Goal: Complete application form: Complete application form

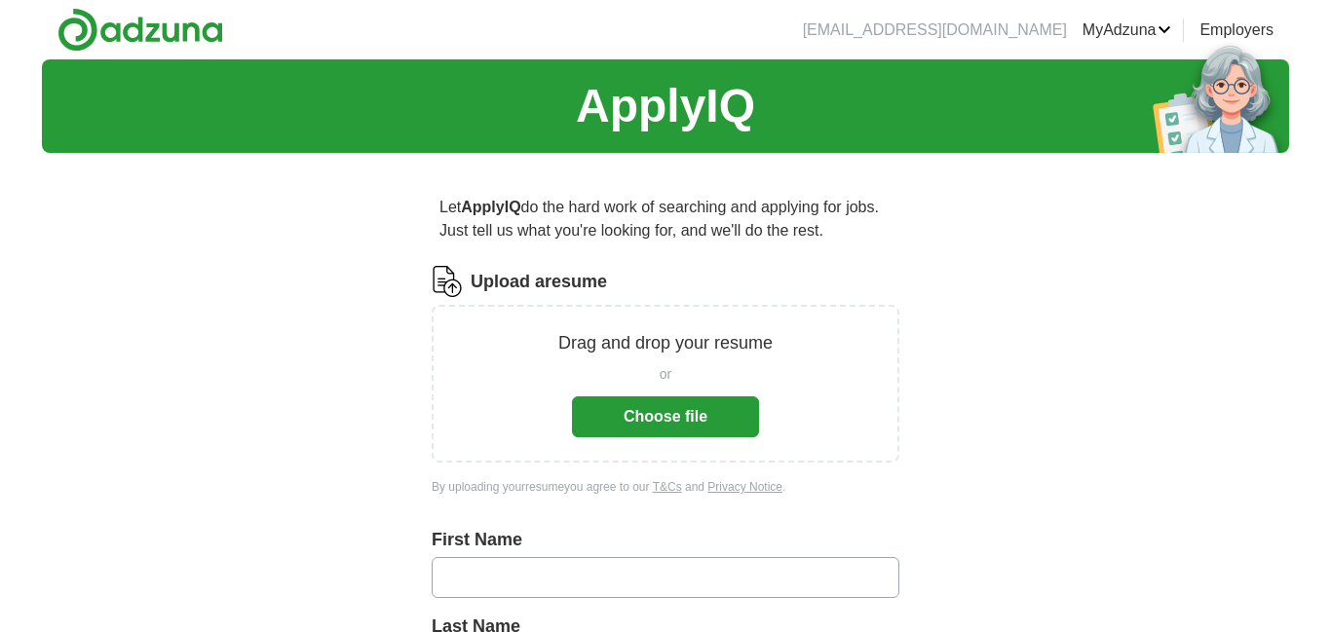
scroll to position [1, 0]
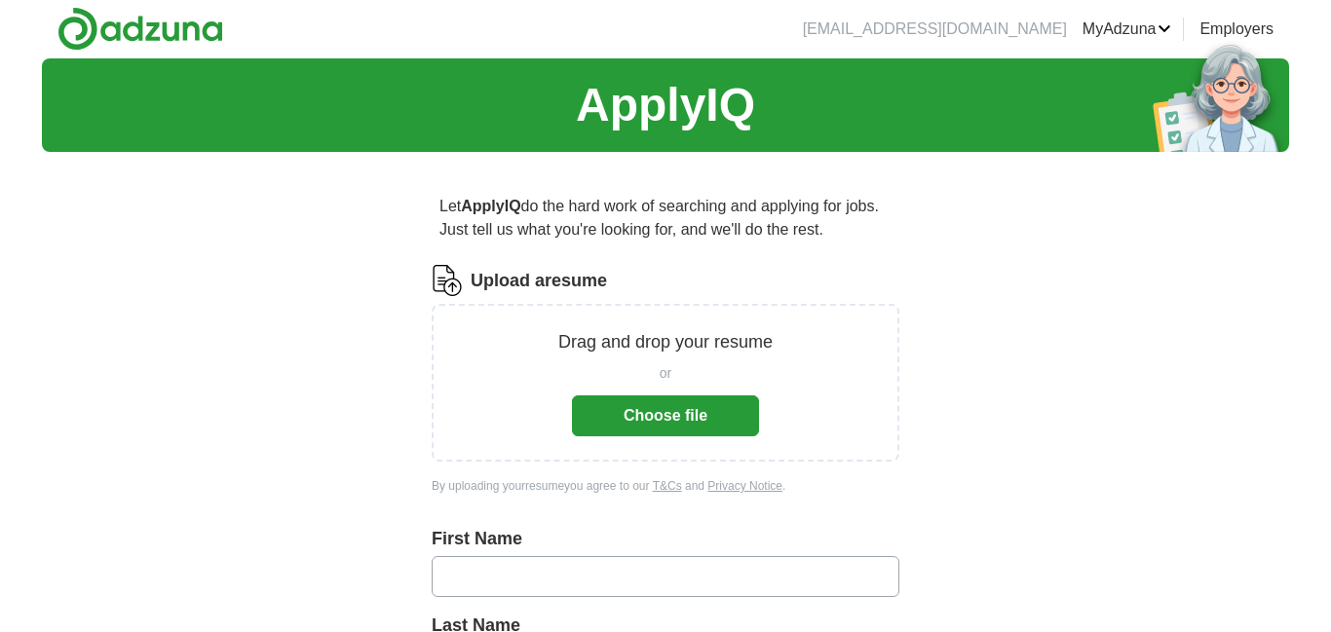
click at [635, 412] on button "Choose file" at bounding box center [665, 416] width 187 height 41
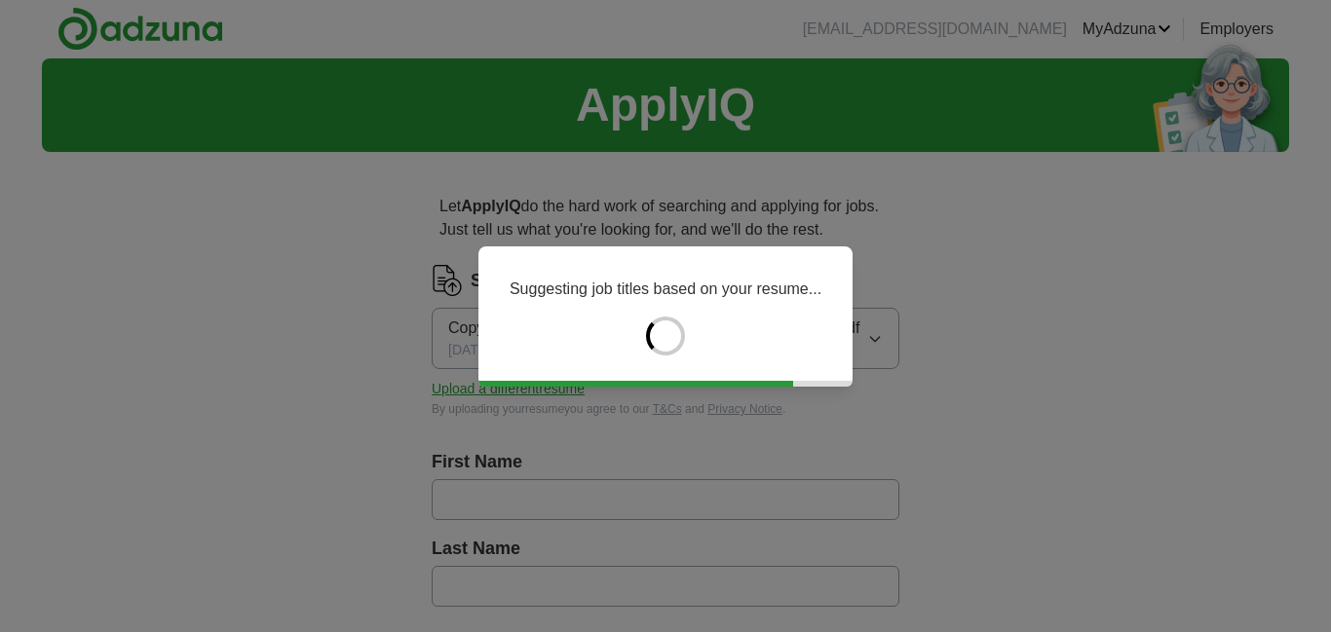
type input "******"
type input "*********"
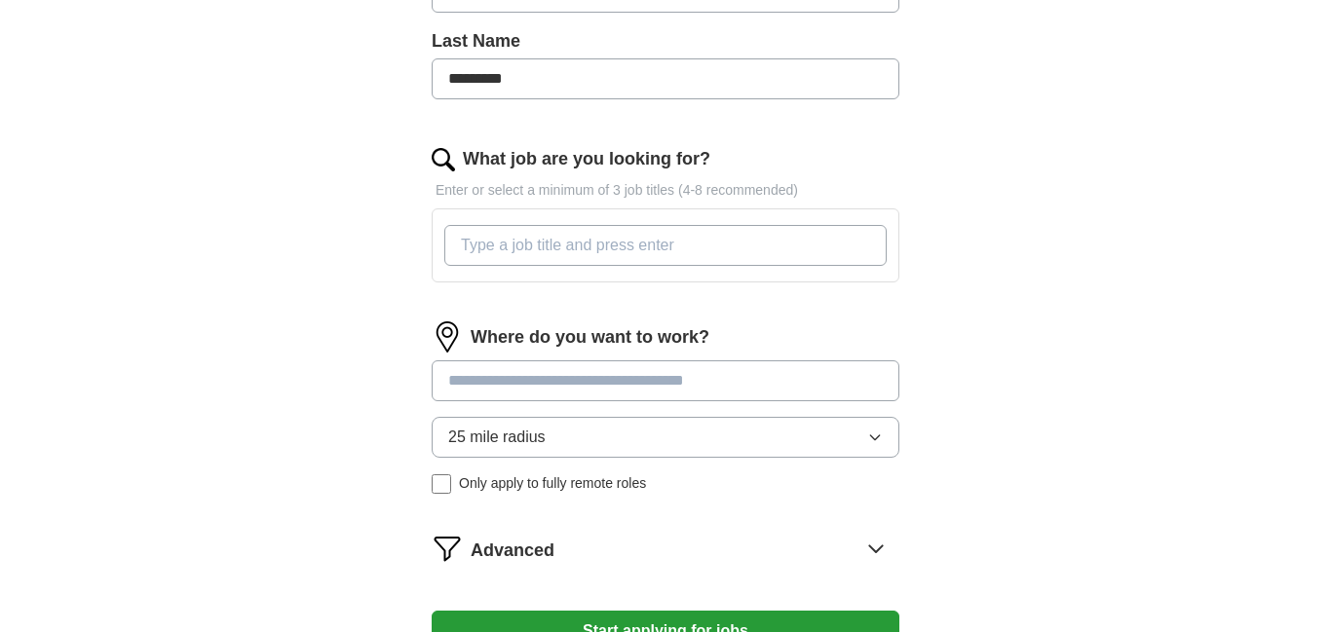
scroll to position [510, 0]
click at [553, 249] on input "What job are you looking for?" at bounding box center [665, 244] width 442 height 41
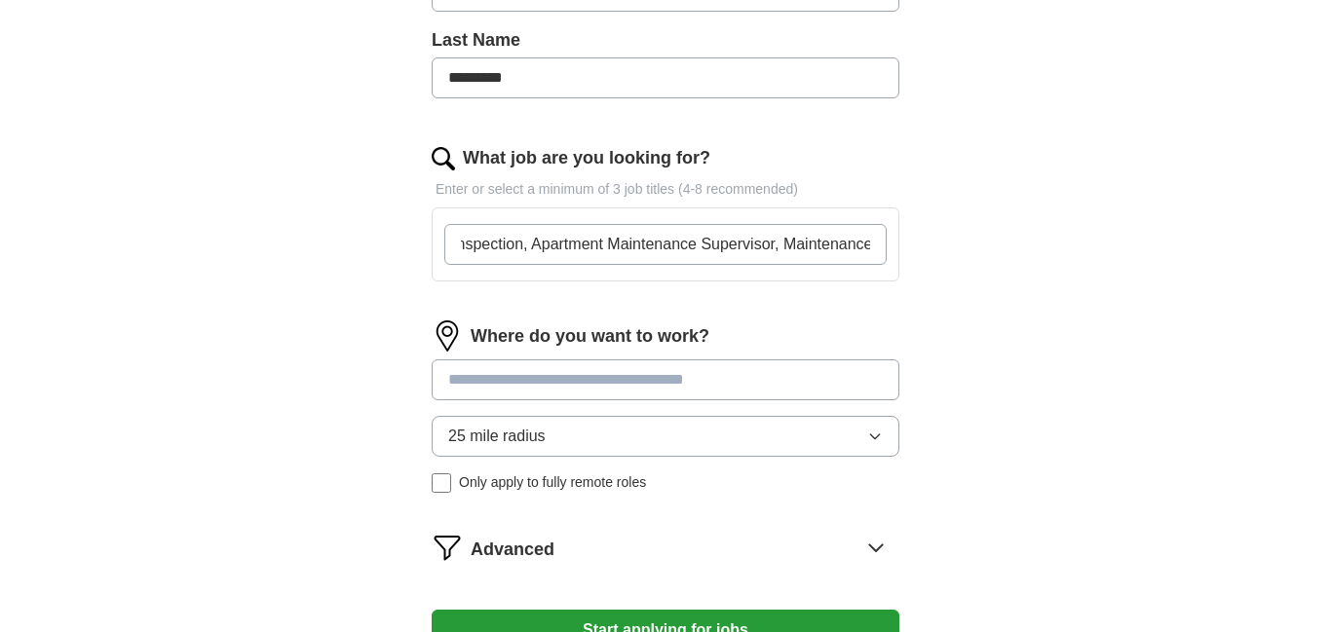
scroll to position [0, 58]
click at [777, 245] on input "Home Inspection, Apartment Maintenance Supervisor, Maintenance" at bounding box center [665, 244] width 442 height 41
type input "Home Inspection, Apartment Maintenance Supervisor, Apartment Maintenance"
click at [870, 247] on input "Home Inspection, Apartment Maintenance Supervisor, Apartment Maintenance" at bounding box center [665, 244] width 442 height 41
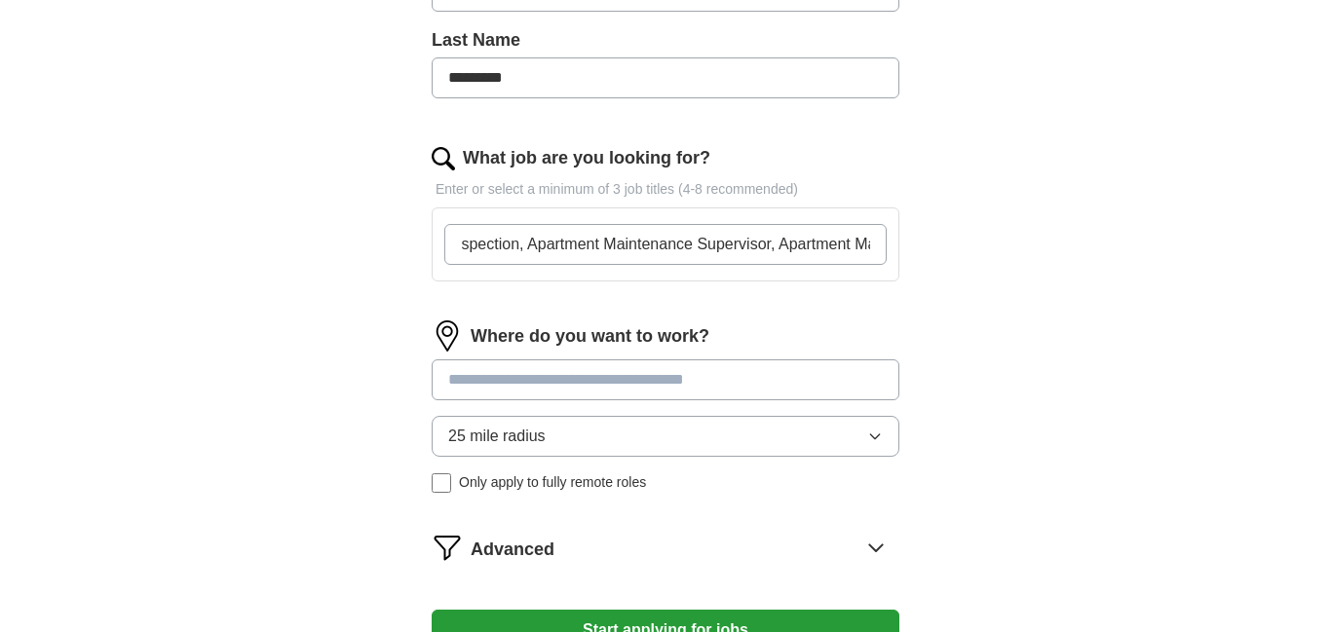
click at [870, 247] on input "Home Inspection, Apartment Maintenance Supervisor, Apartment Maintenance" at bounding box center [665, 244] width 442 height 41
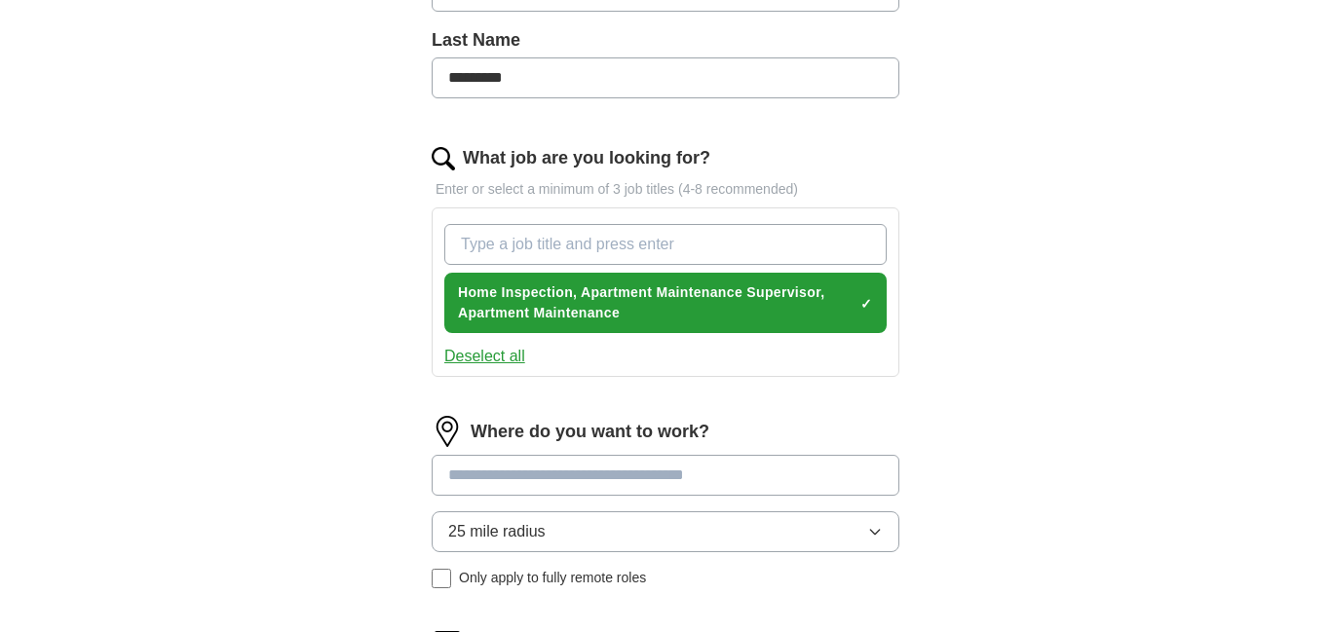
scroll to position [0, 0]
click at [546, 316] on span "Home Inspection, Apartment Maintenance Supervisor, Apartment Maintenance" at bounding box center [655, 303] width 395 height 41
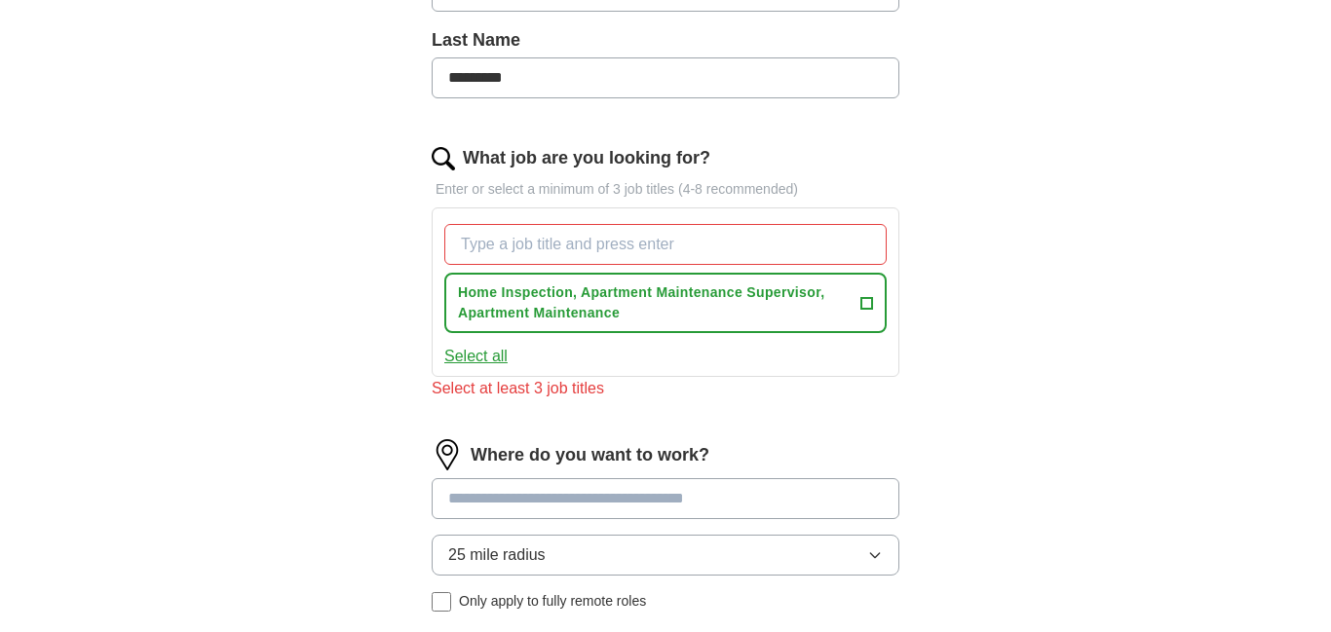
click at [604, 247] on input "What job are you looking for?" at bounding box center [665, 244] width 442 height 41
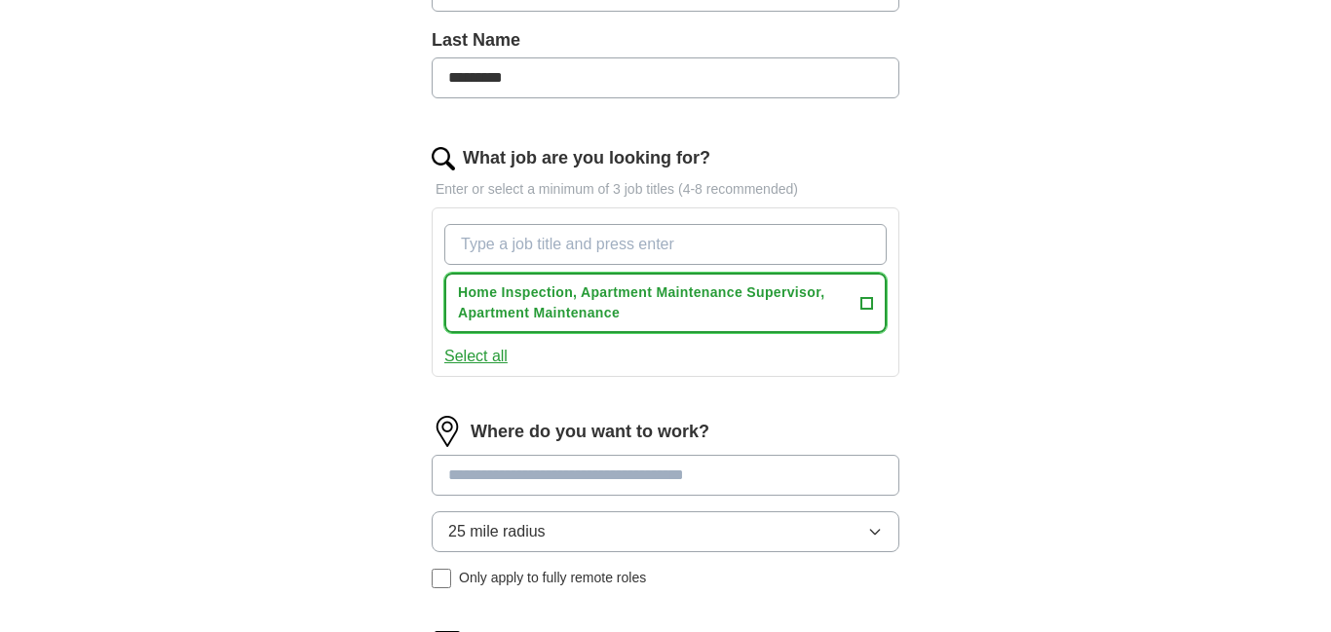
click at [637, 288] on span "Home Inspection, Apartment Maintenance Supervisor, Apartment Maintenance" at bounding box center [655, 303] width 395 height 41
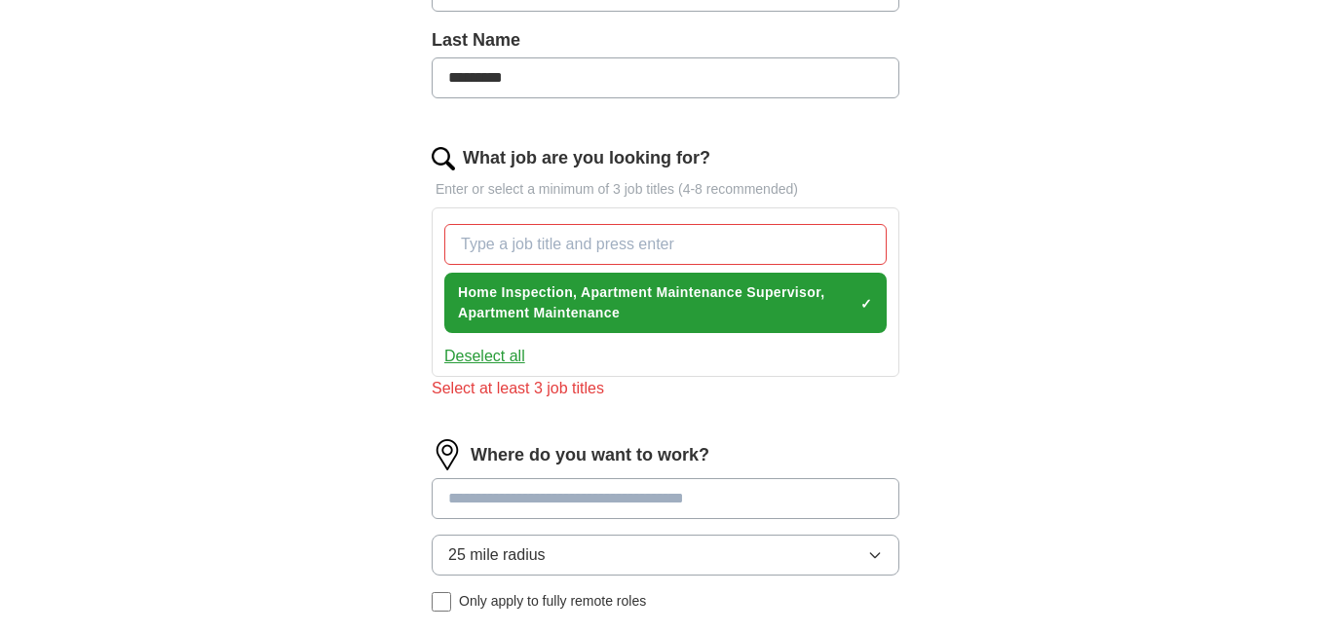
click at [519, 364] on button "Deselect all" at bounding box center [484, 356] width 81 height 23
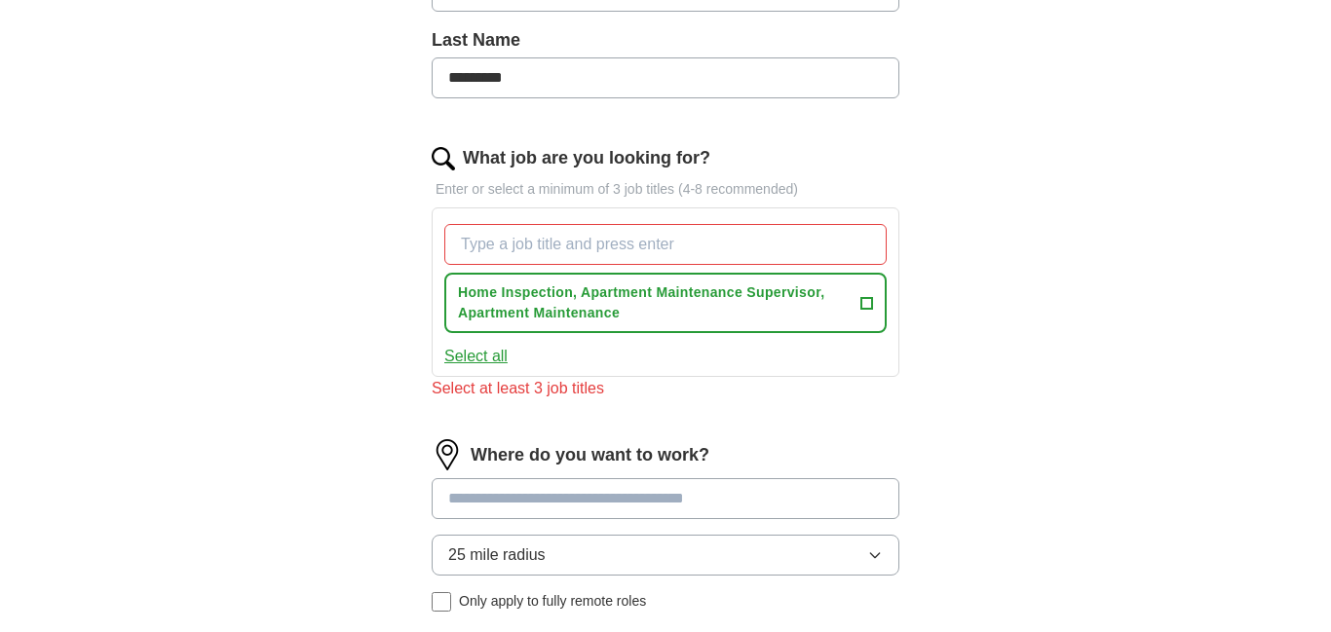
click at [493, 236] on input "What job are you looking for?" at bounding box center [665, 244] width 442 height 41
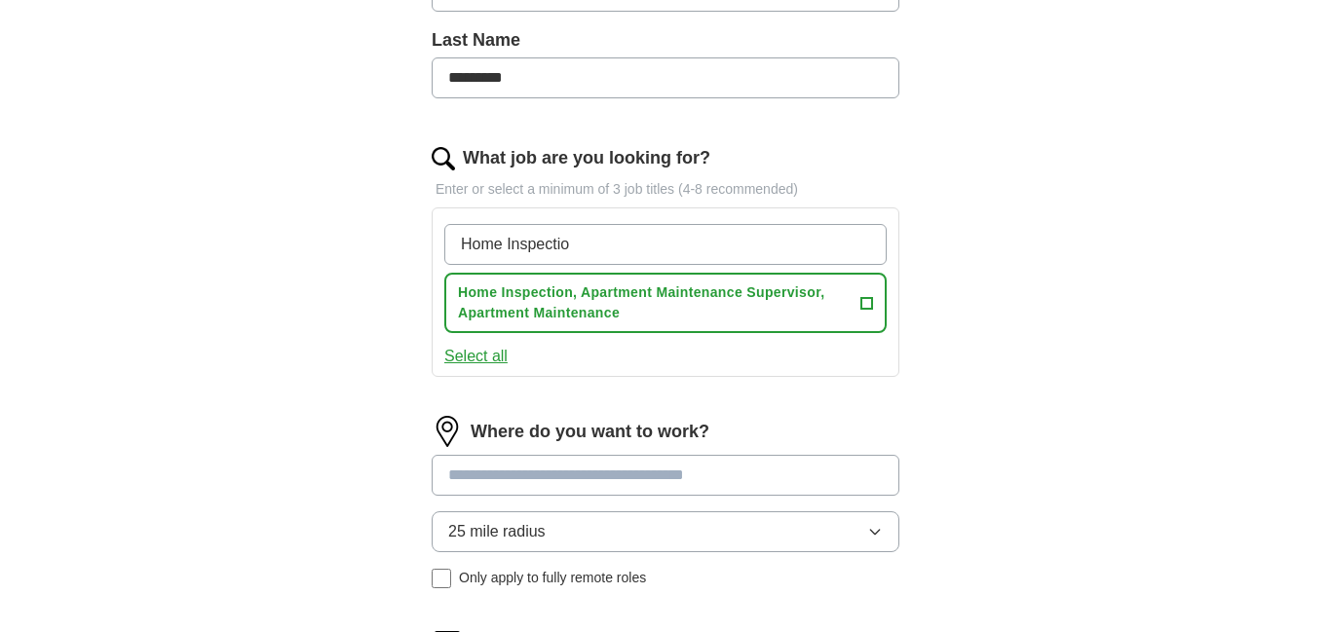
type input "Home Inspection"
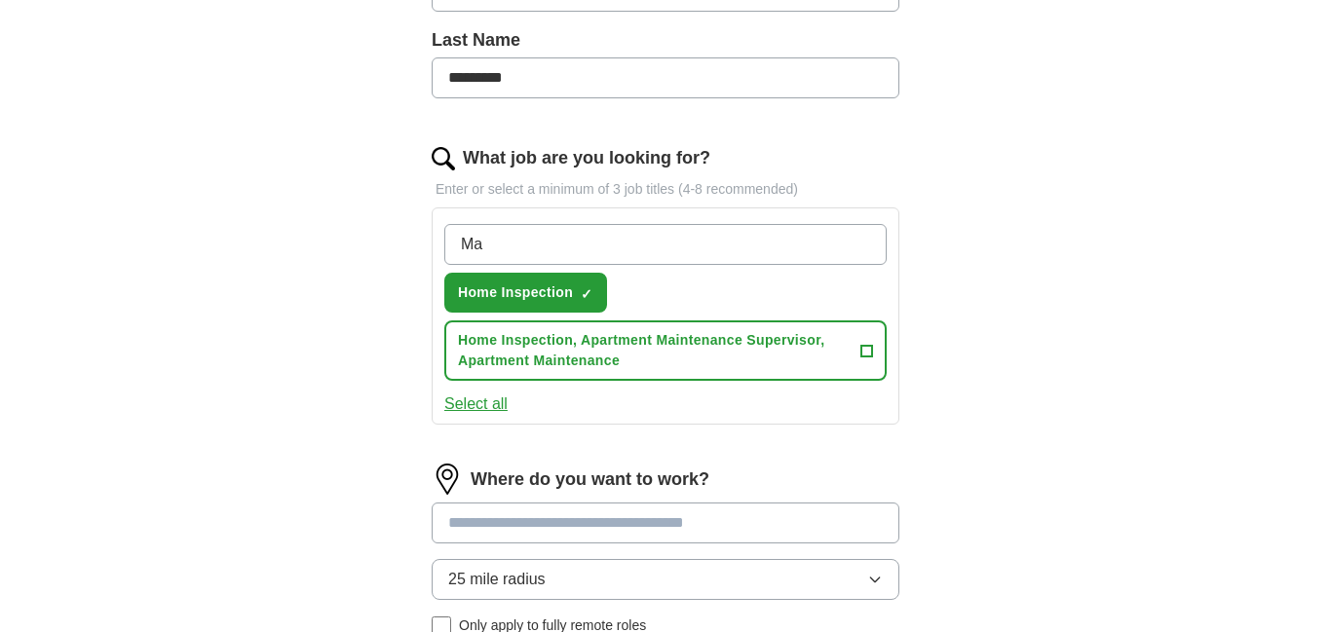
type input "M"
type input "Apartment Maintenance Supervisor"
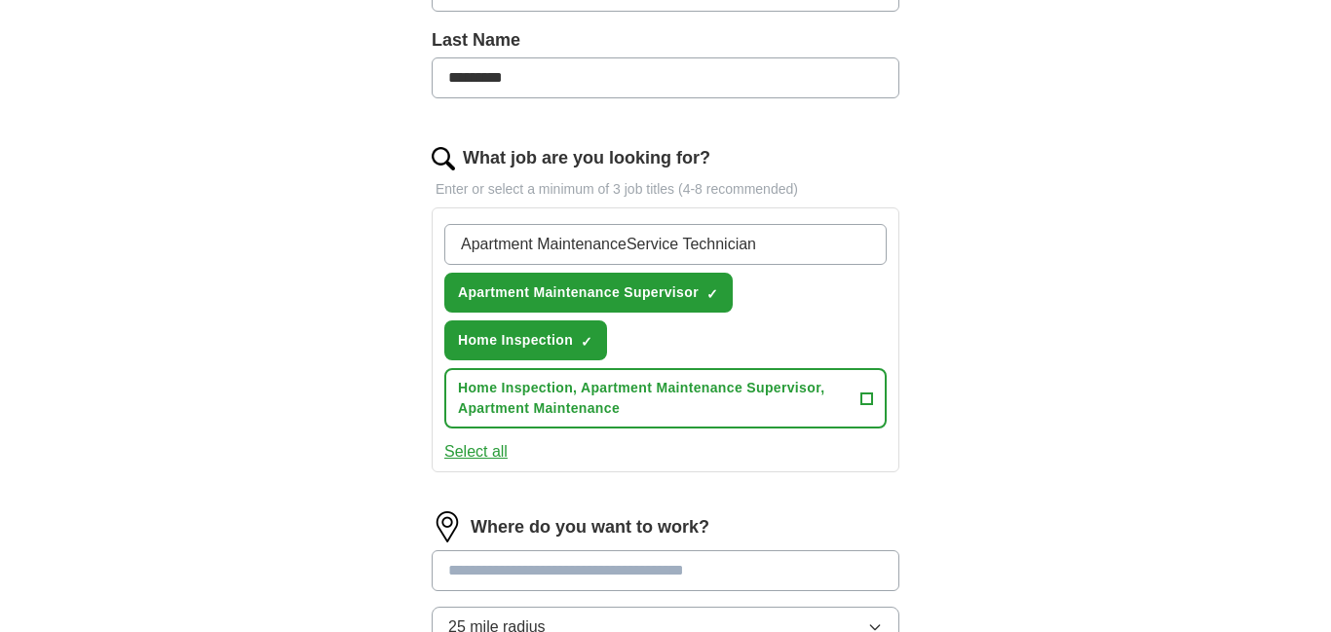
click at [625, 246] on input "Apartment MaintenanceService Technician" at bounding box center [665, 244] width 442 height 41
type input "Apartment Maintenance Service Technician"
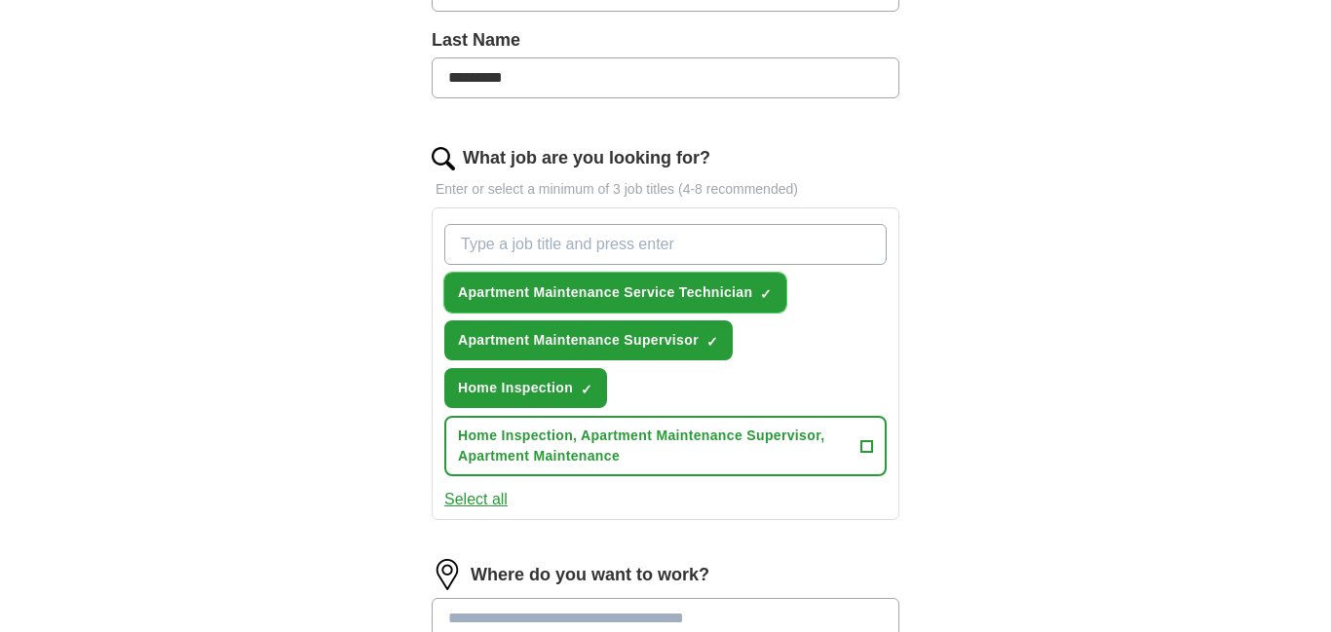
click at [657, 288] on span "Apartment Maintenance Service Technician" at bounding box center [605, 293] width 294 height 20
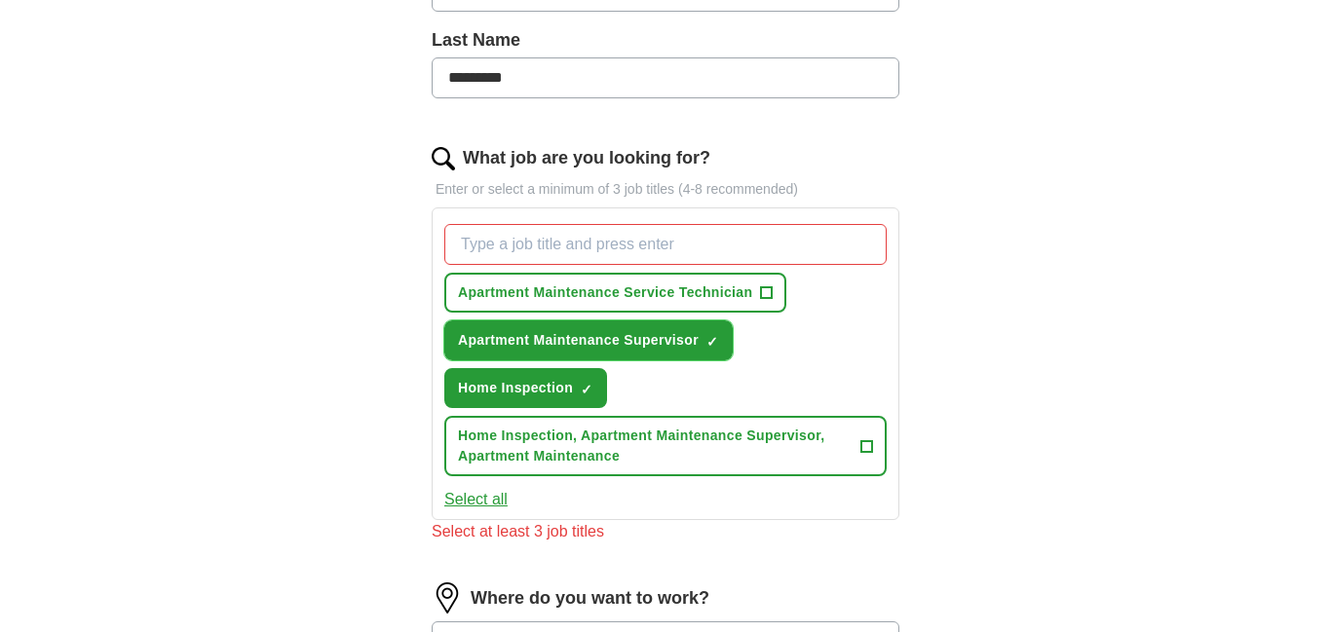
click at [632, 333] on span "Apartment Maintenance Supervisor" at bounding box center [578, 340] width 241 height 20
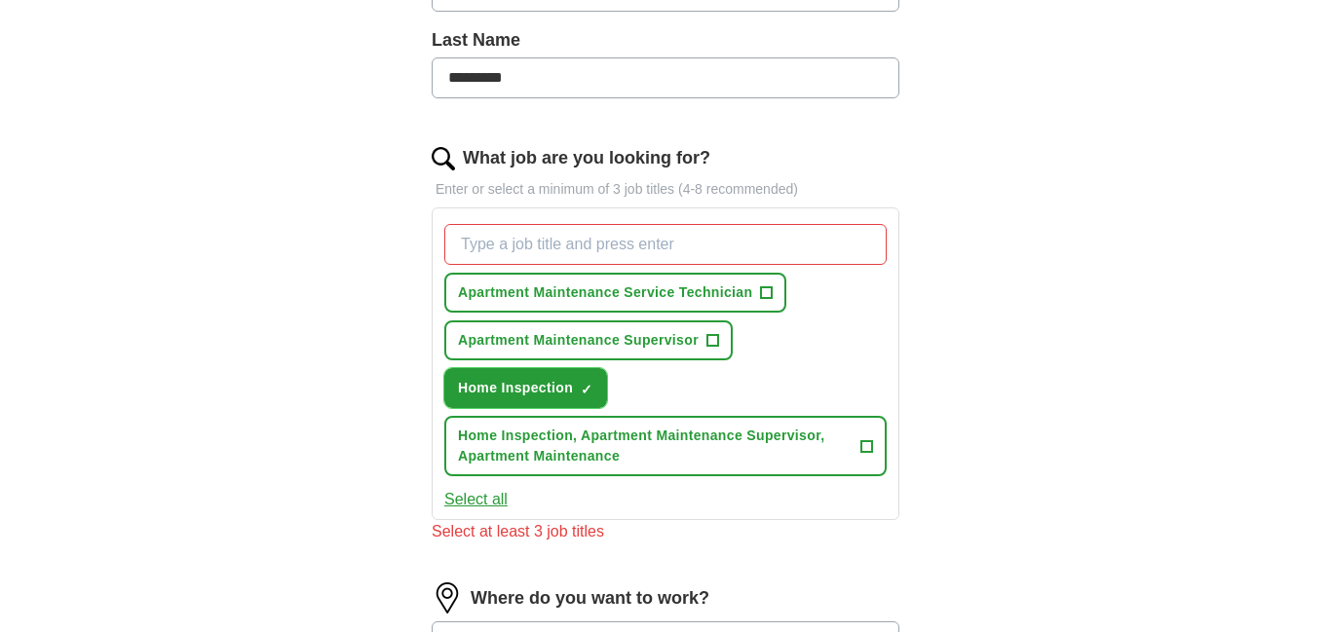
click at [563, 388] on span "Home Inspection" at bounding box center [515, 388] width 115 height 20
click at [583, 336] on span "Apartment Maintenance Supervisor" at bounding box center [578, 340] width 241 height 20
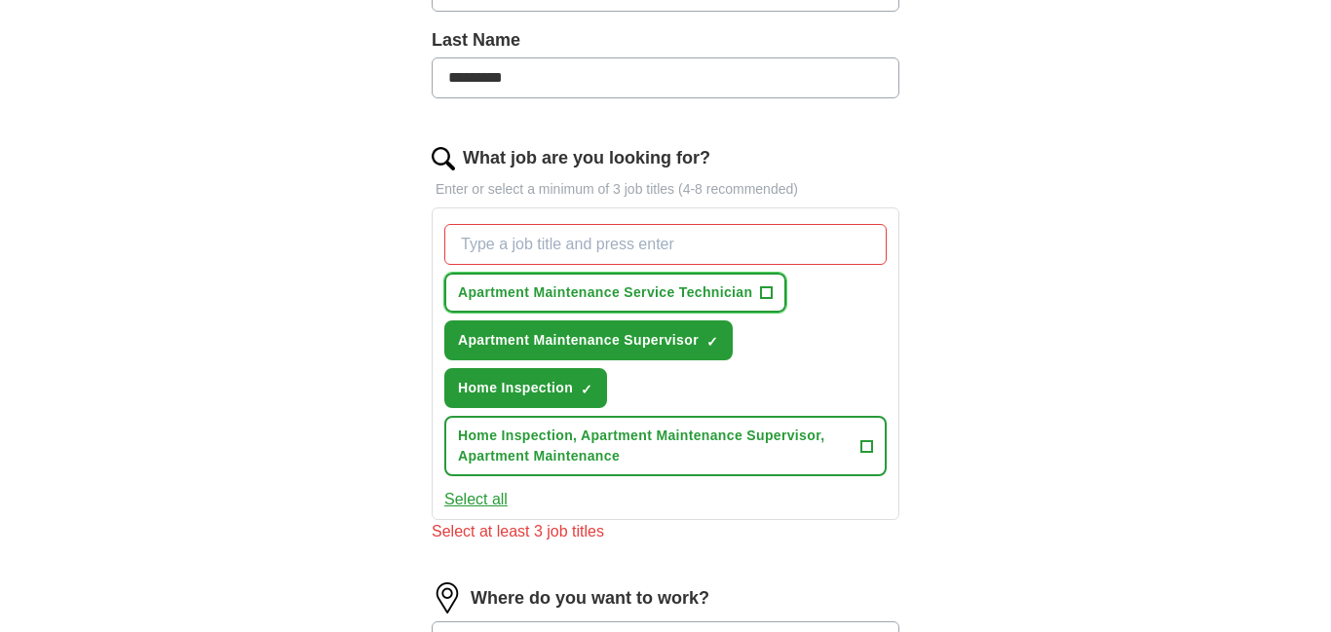
click at [586, 292] on span "Apartment Maintenance Service Technician" at bounding box center [605, 293] width 294 height 20
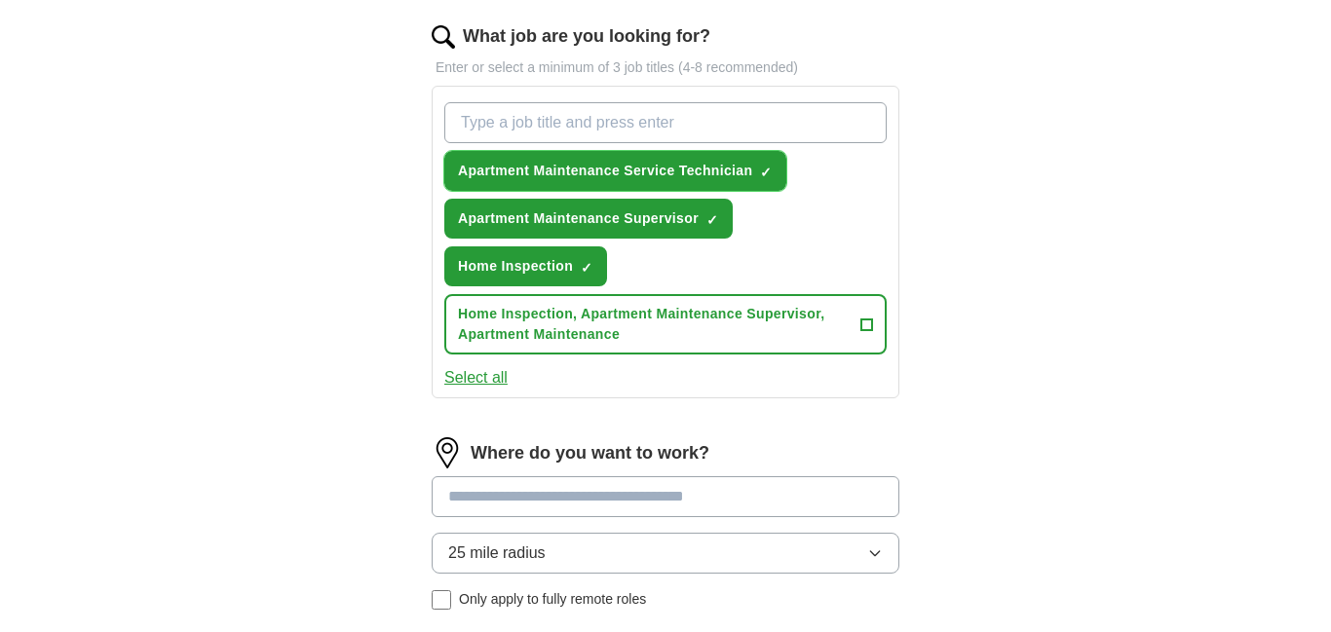
scroll to position [636, 0]
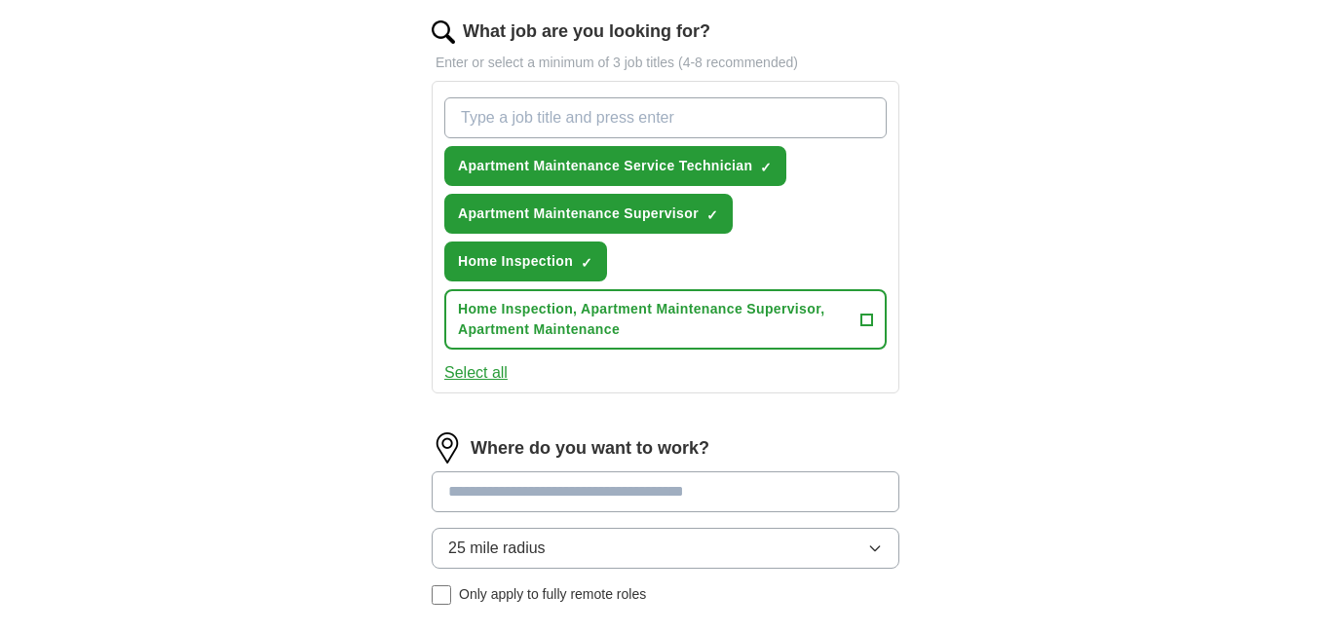
click at [489, 496] on input at bounding box center [666, 492] width 468 height 41
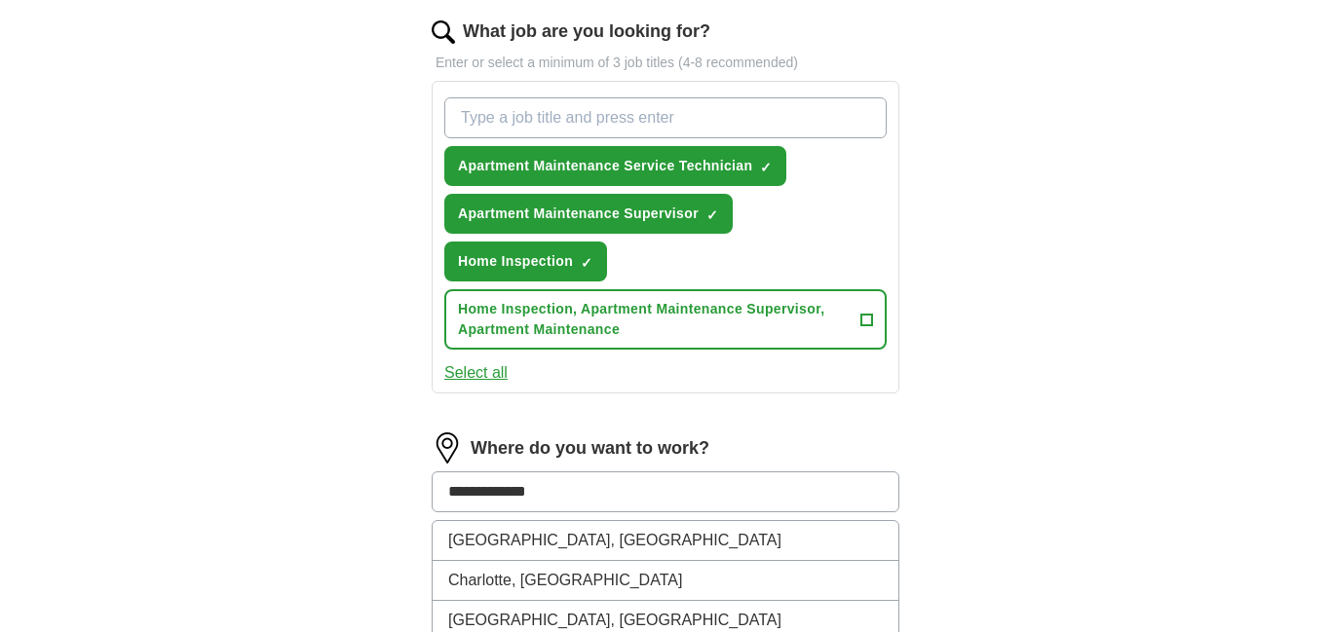
type input "**********"
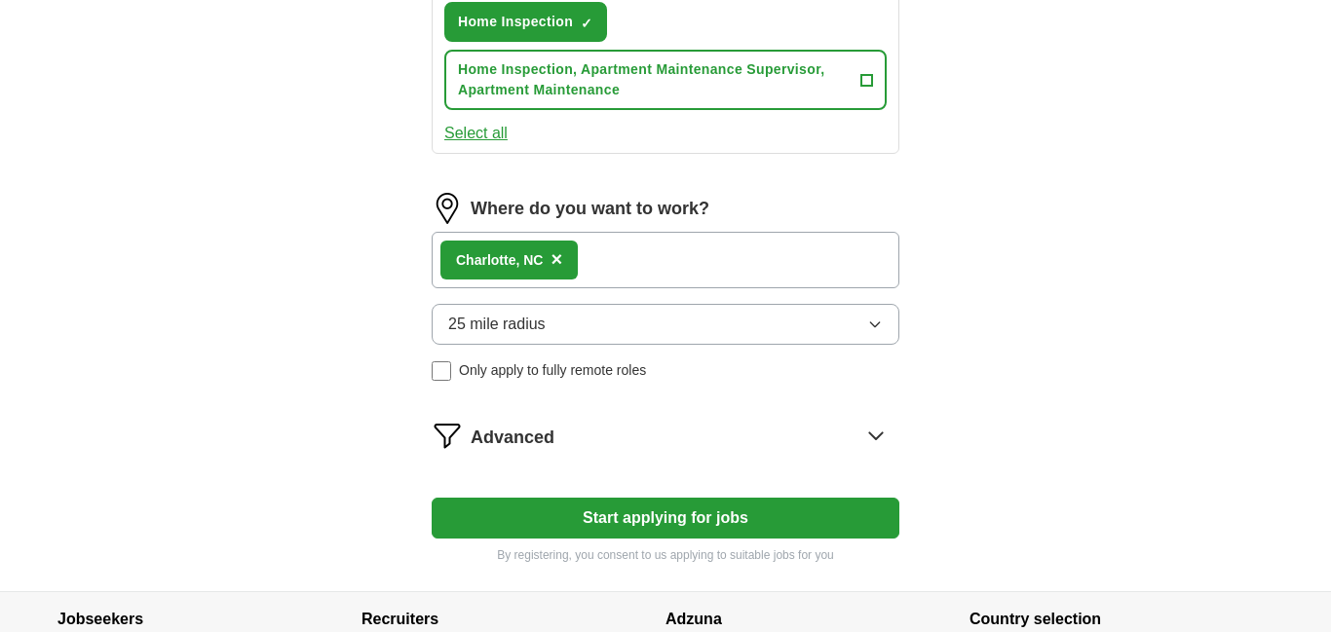
scroll to position [882, 0]
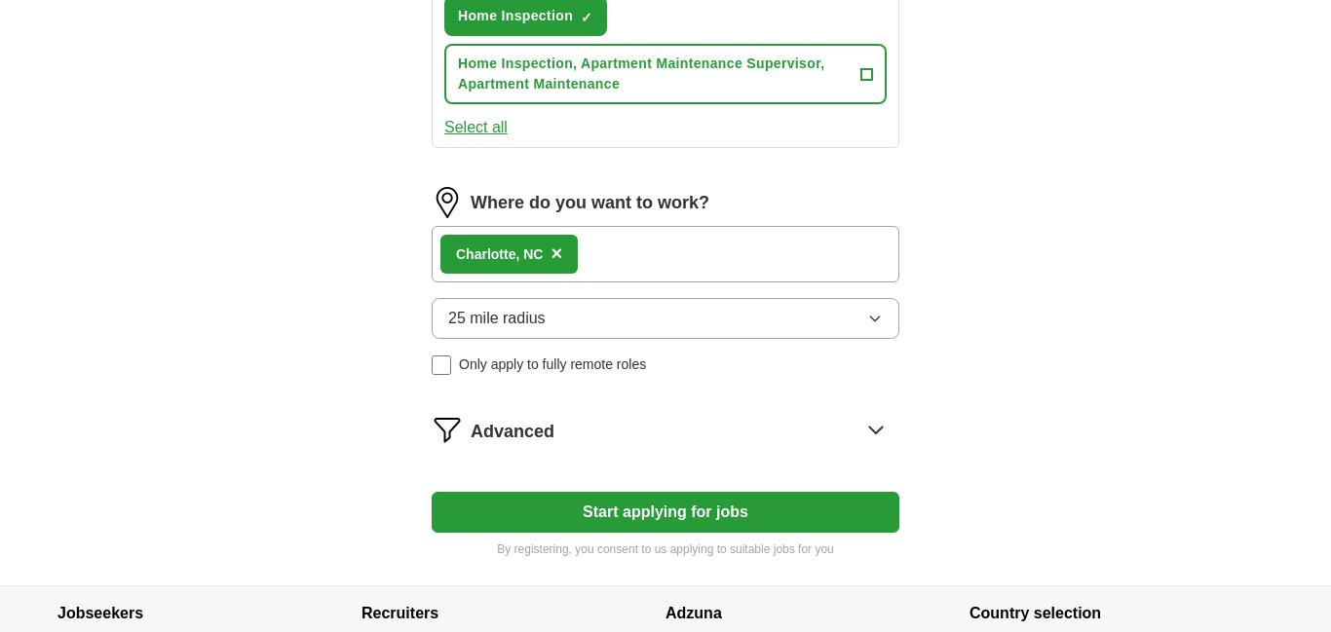
click at [878, 322] on icon "button" at bounding box center [875, 319] width 16 height 16
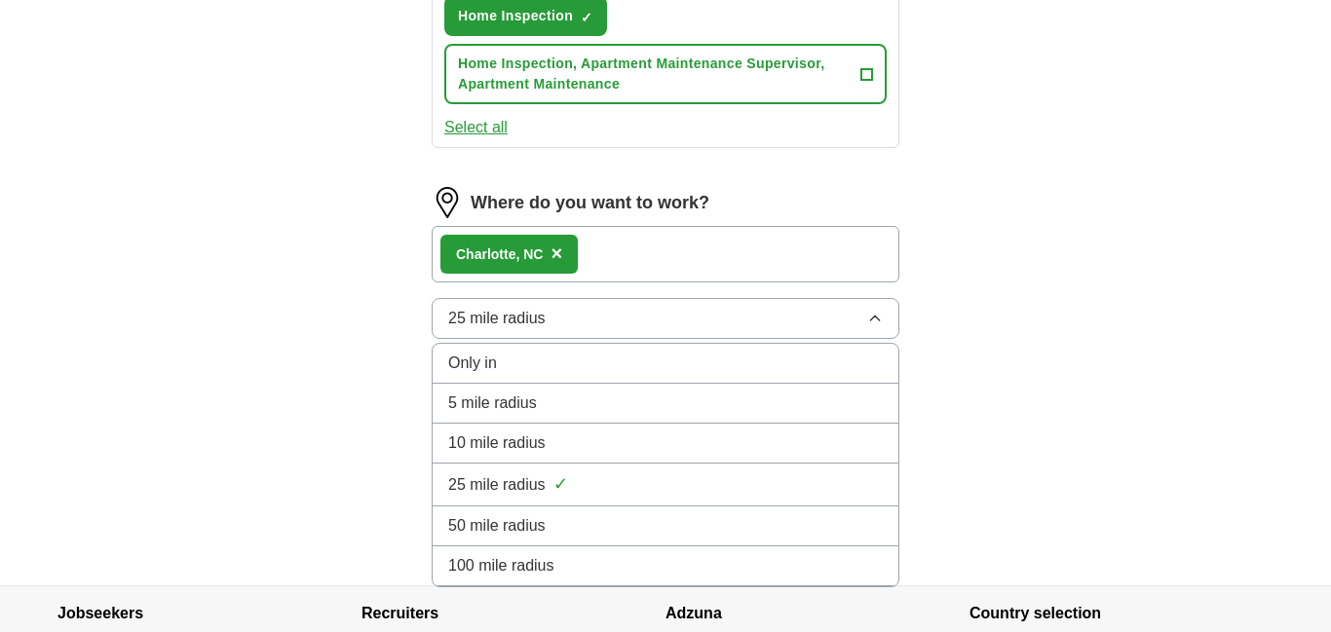
click at [584, 521] on div "50 mile radius" at bounding box center [665, 525] width 435 height 23
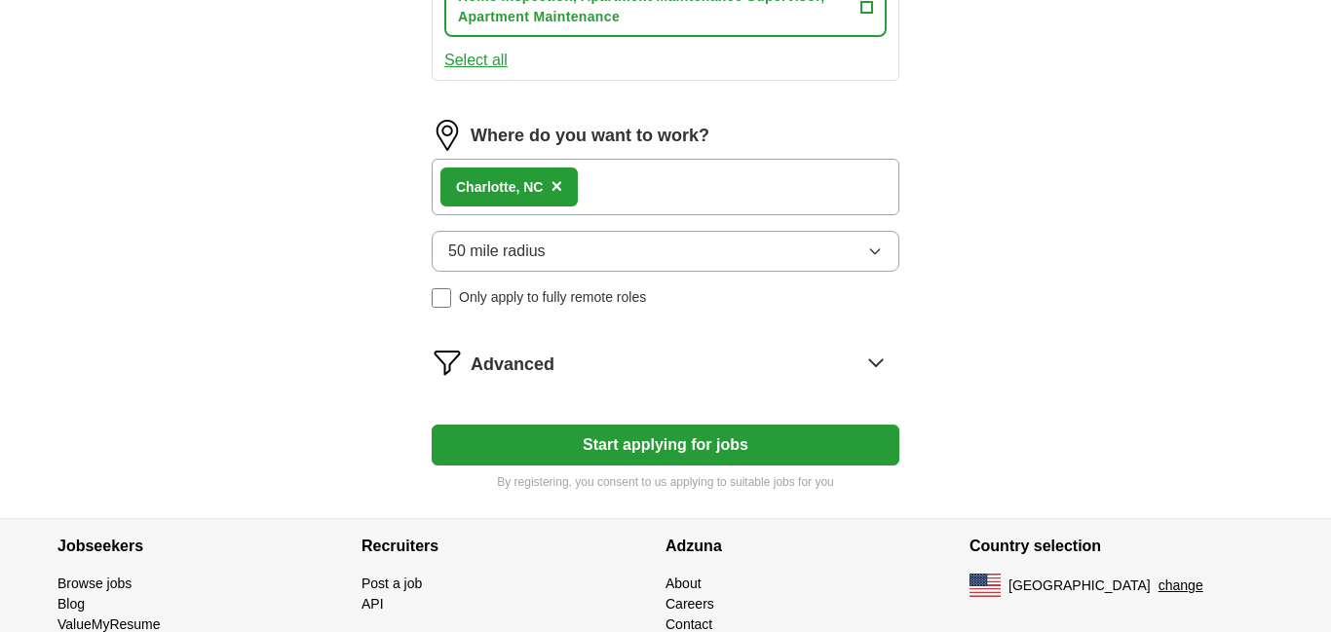
scroll to position [952, 0]
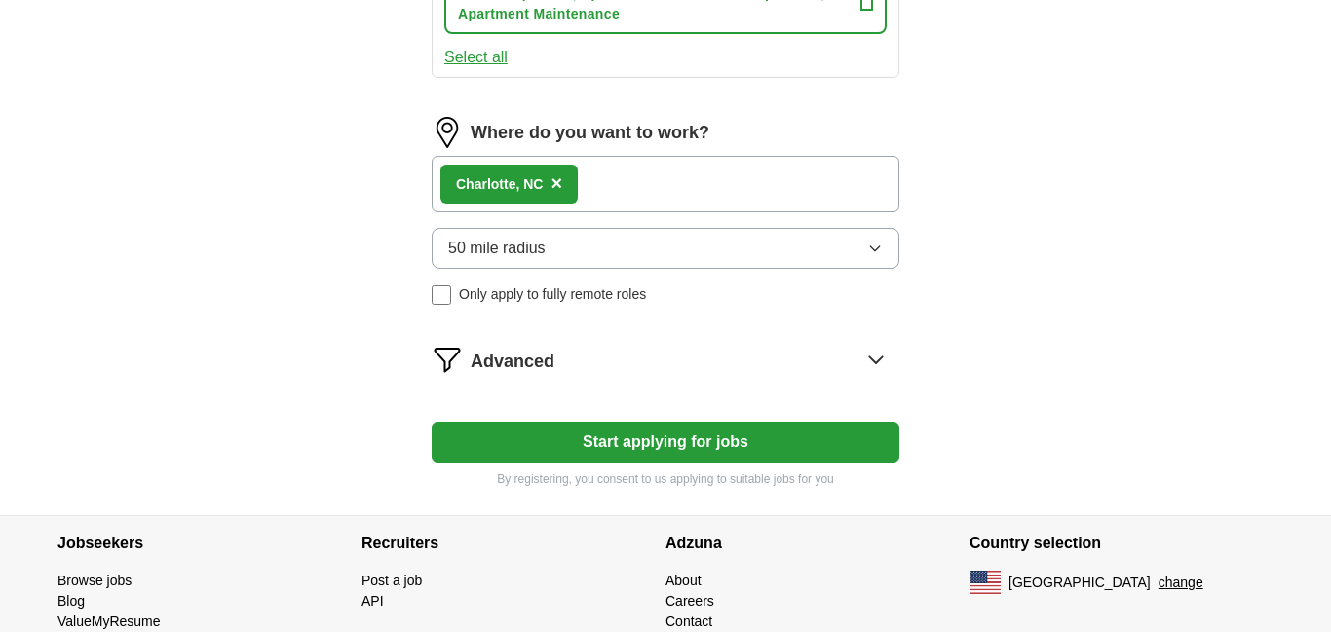
click at [820, 442] on button "Start applying for jobs" at bounding box center [666, 442] width 468 height 41
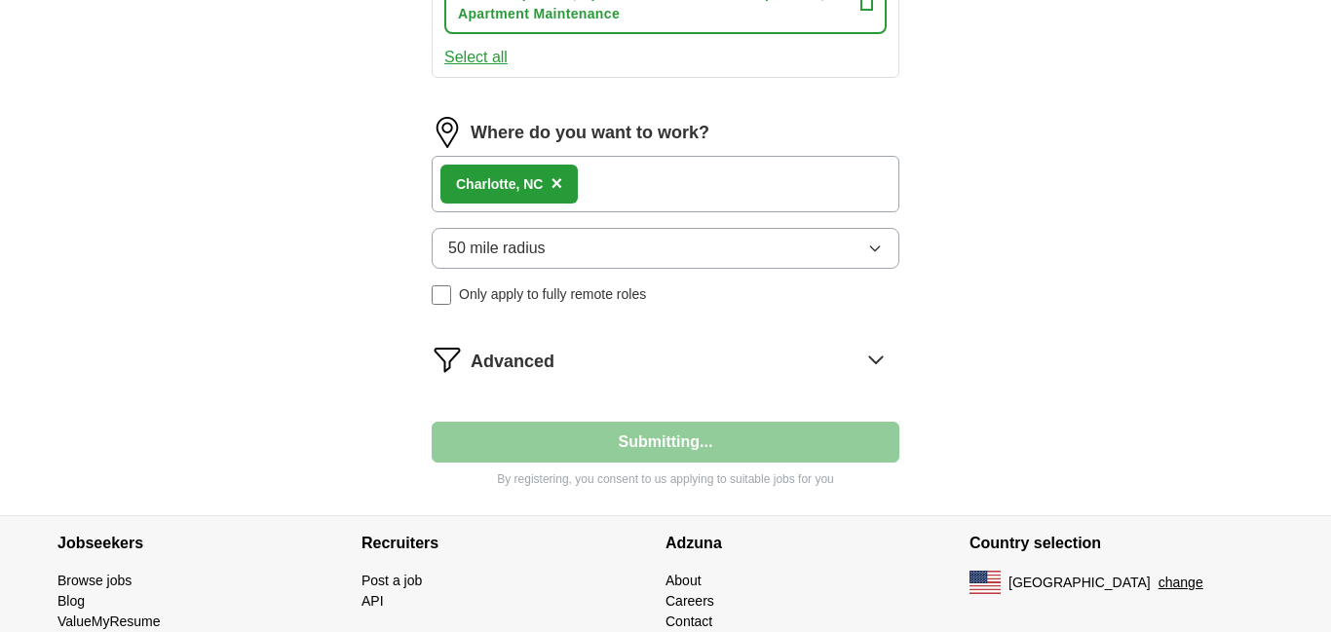
select select "**"
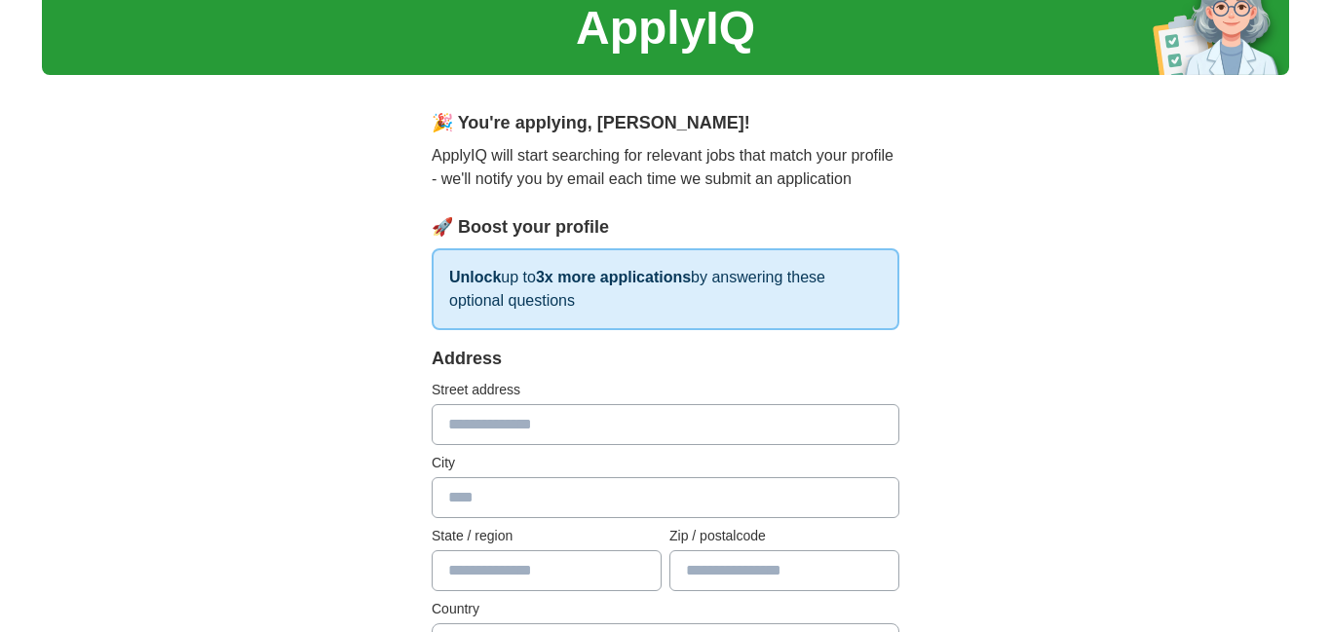
scroll to position [0, 0]
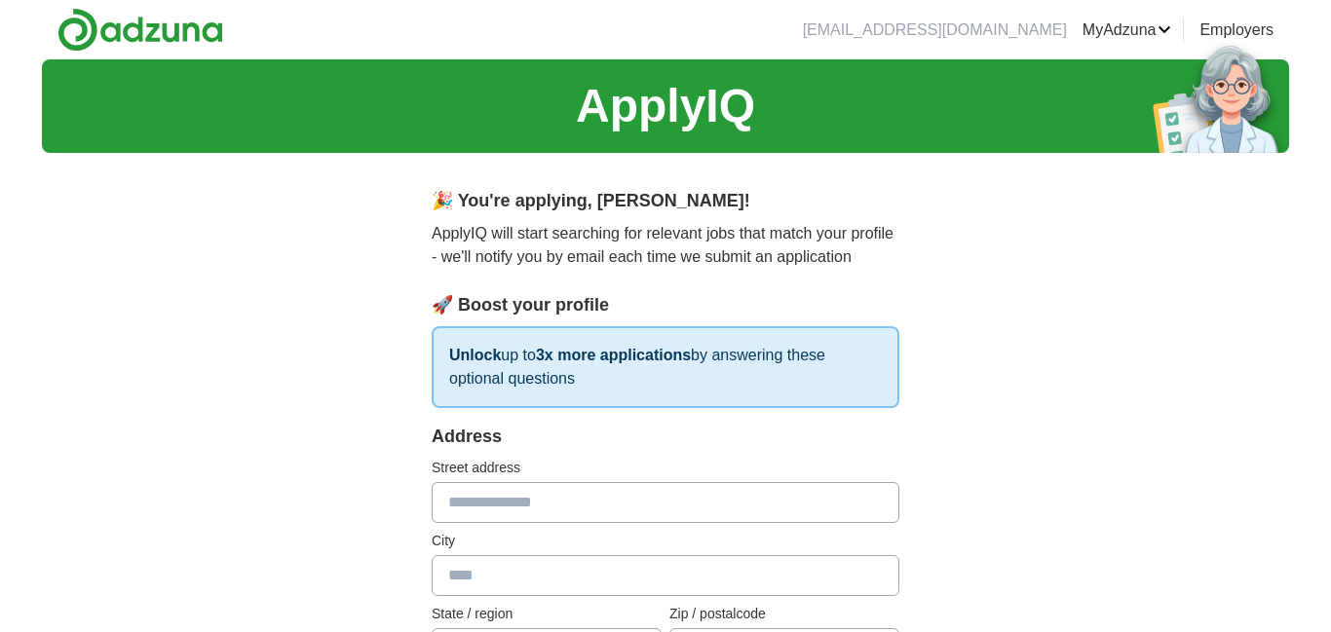
click at [515, 507] on input "text" at bounding box center [666, 502] width 468 height 41
type input "**********"
type input "********"
type input "**"
type input "*****"
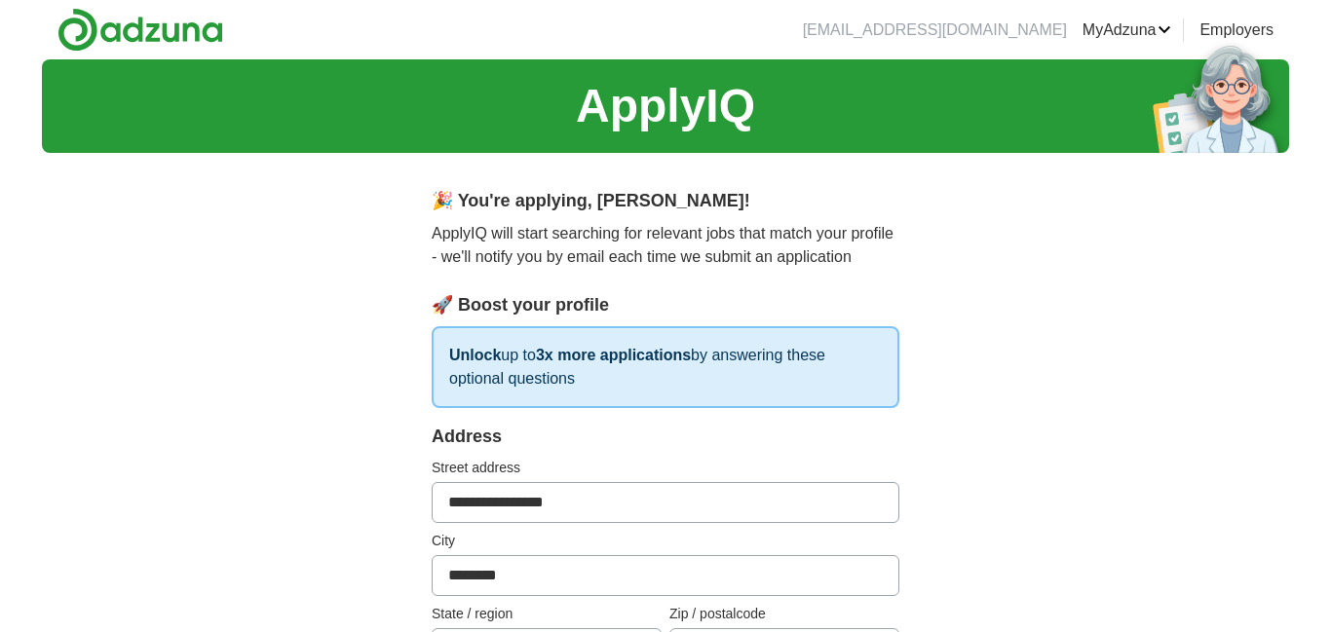
type input "**********"
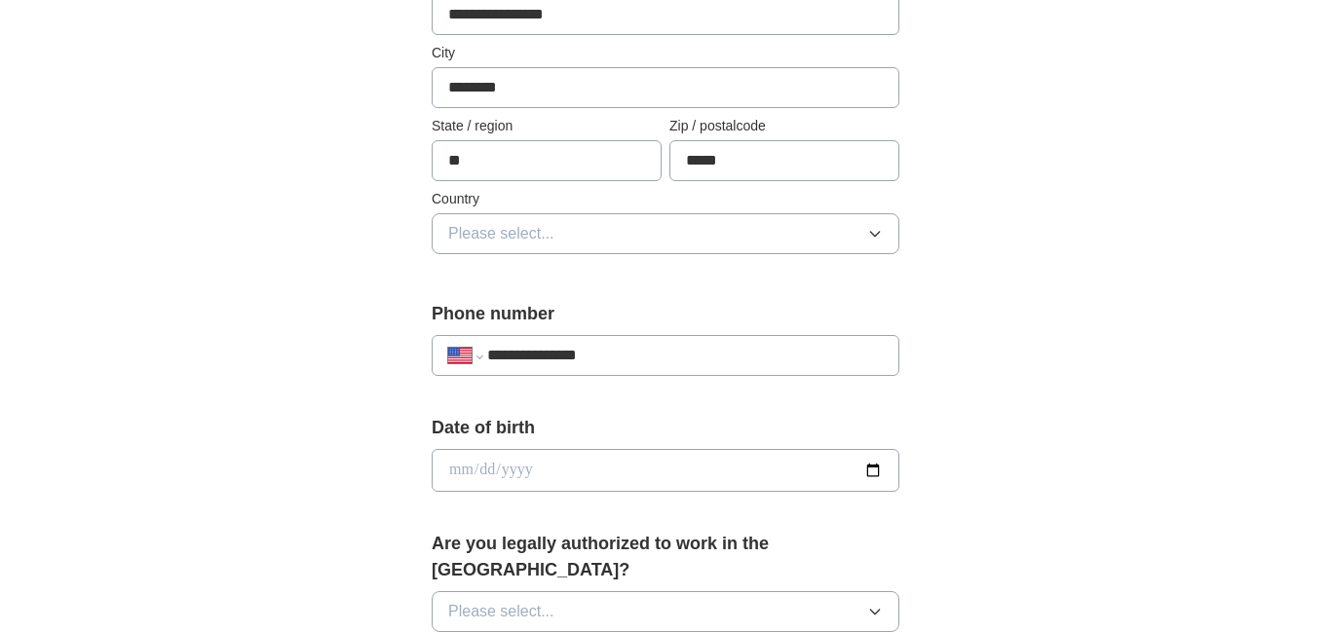
scroll to position [495, 0]
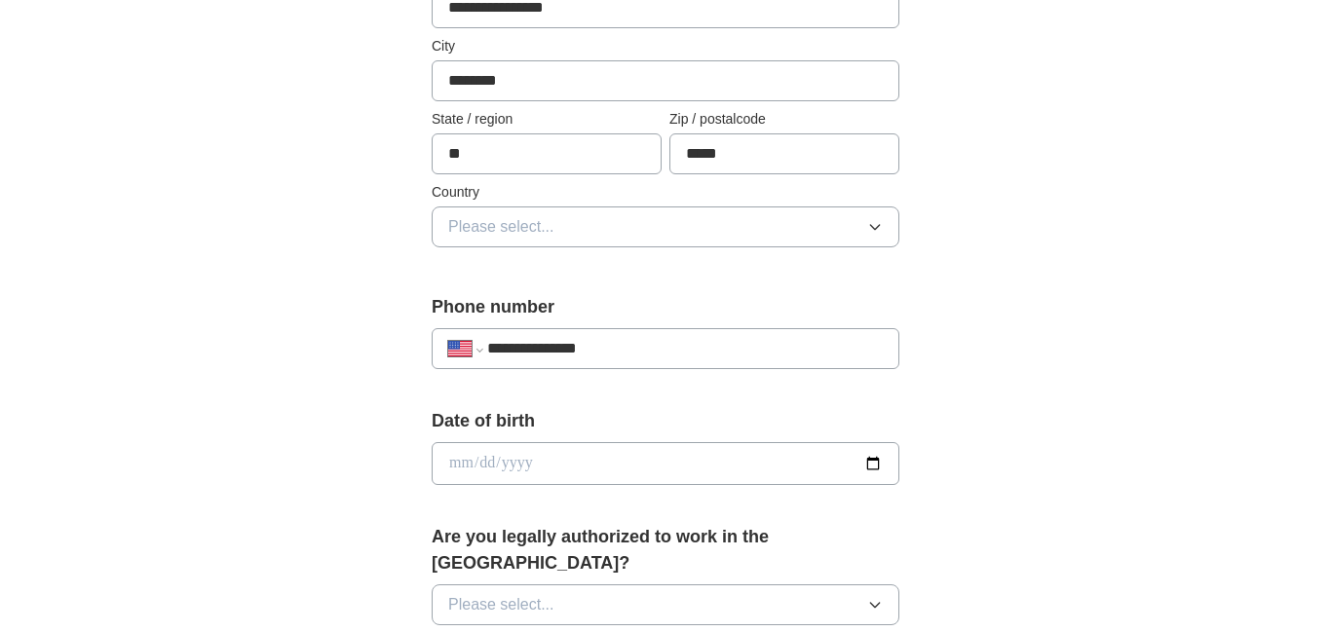
click at [875, 227] on icon "button" at bounding box center [875, 227] width 16 height 16
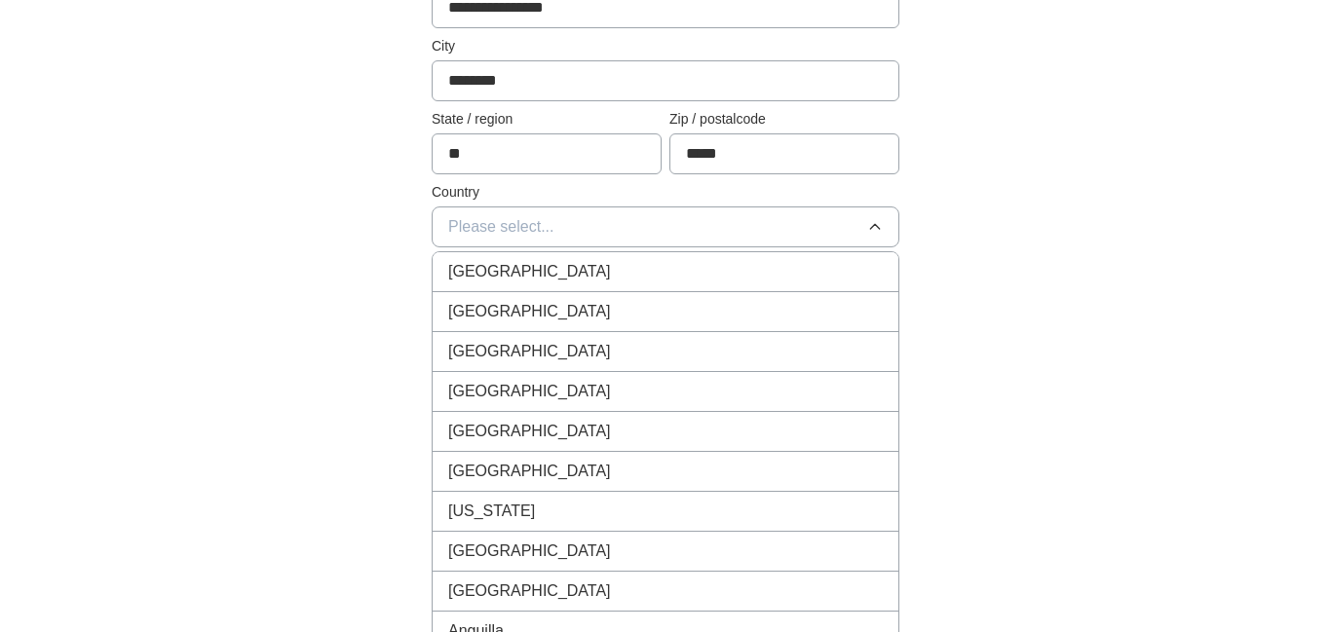
click at [637, 324] on li "[GEOGRAPHIC_DATA]" at bounding box center [666, 312] width 466 height 40
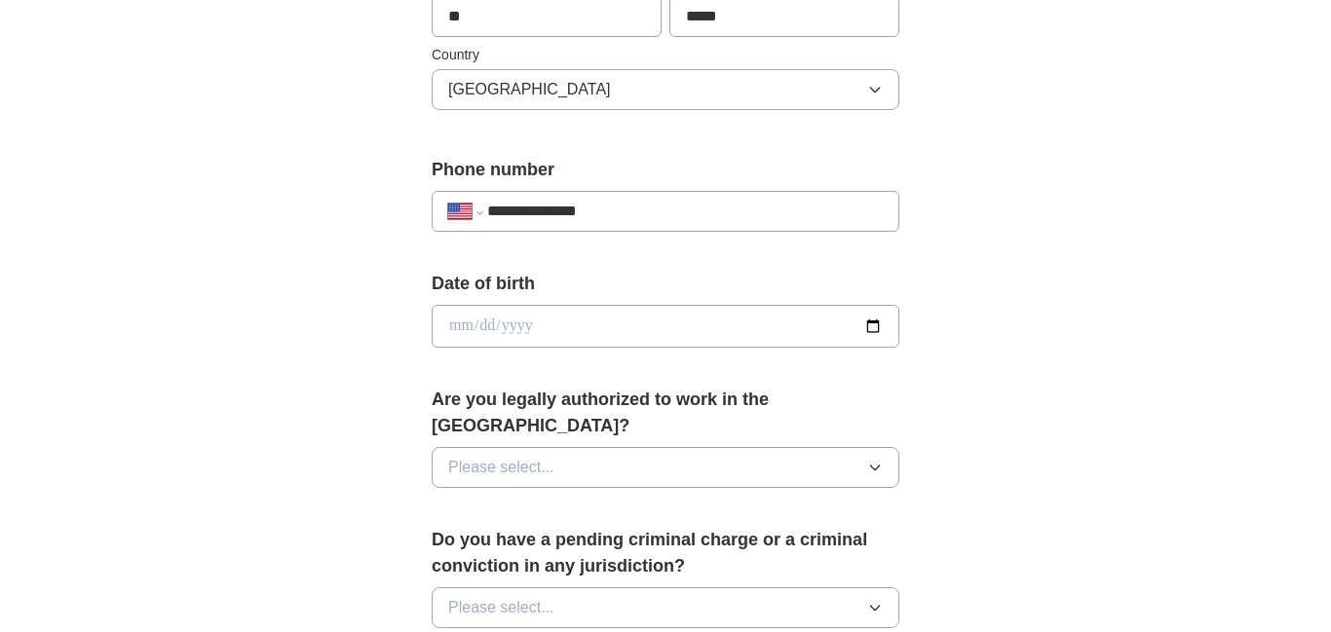
scroll to position [637, 0]
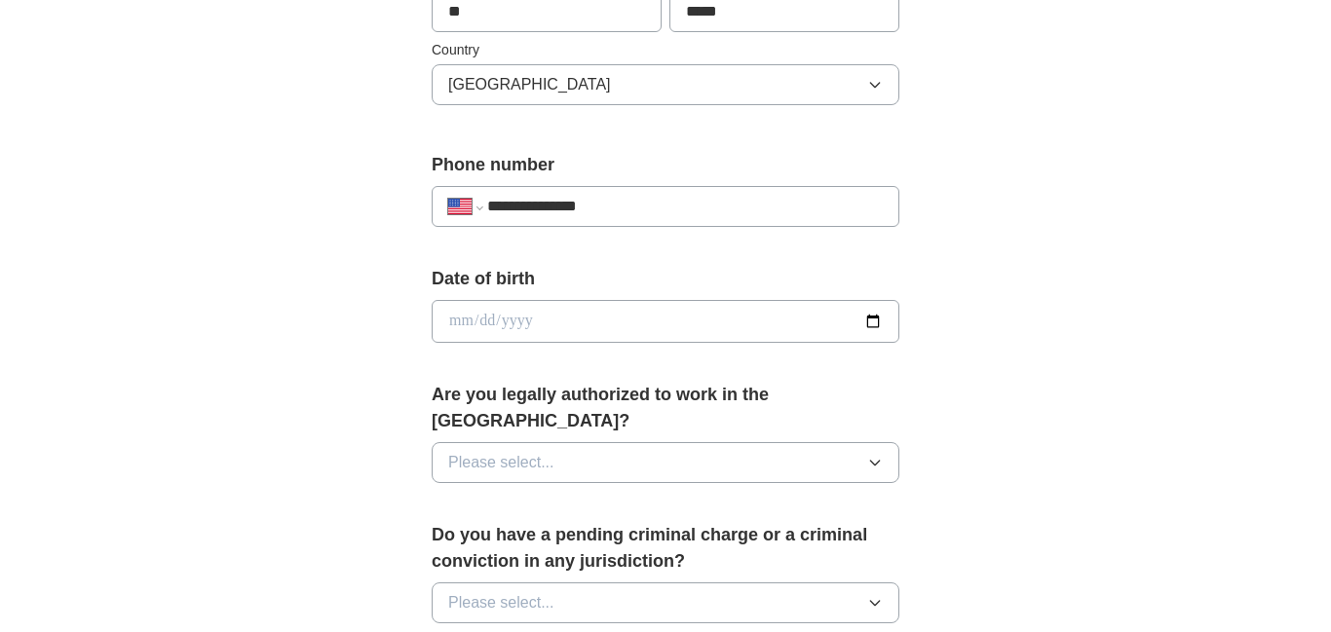
click at [637, 324] on input "date" at bounding box center [666, 321] width 468 height 43
type input "**********"
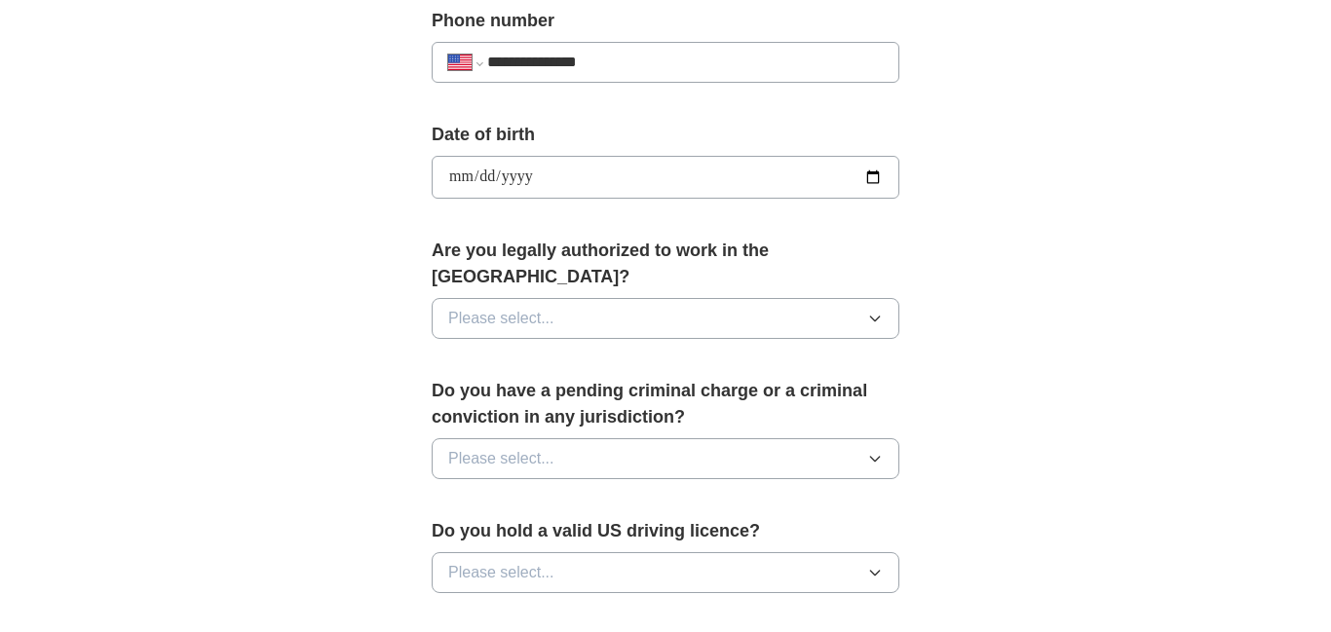
scroll to position [782, 0]
click at [501, 306] on span "Please select..." at bounding box center [501, 317] width 106 height 23
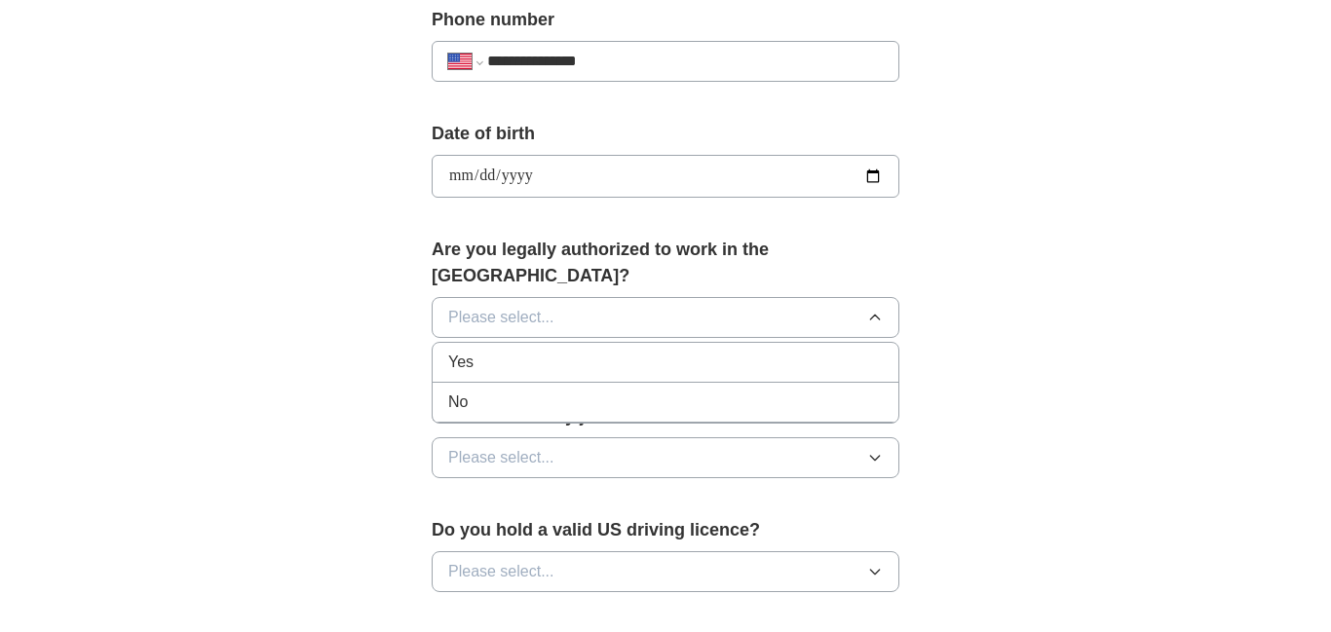
click at [499, 351] on div "Yes" at bounding box center [665, 362] width 435 height 23
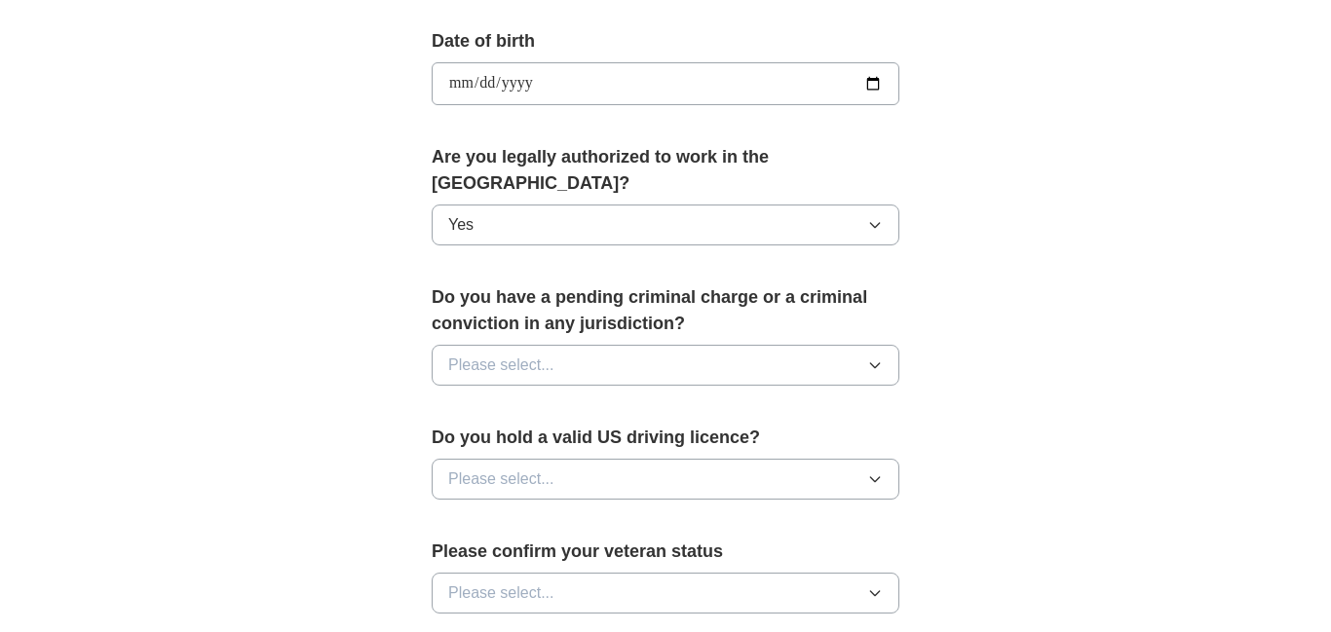
scroll to position [879, 0]
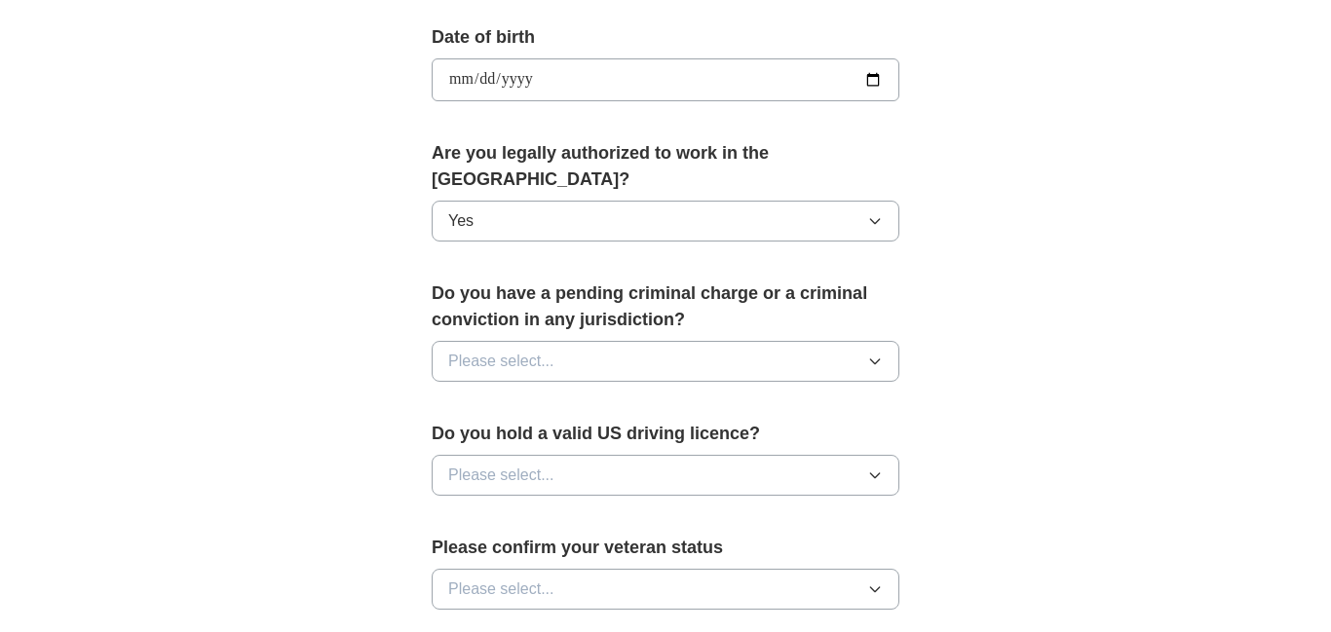
click at [499, 350] on span "Please select..." at bounding box center [501, 361] width 106 height 23
click at [916, 352] on div "**********" at bounding box center [666, 122] width 624 height 1665
click at [878, 468] on icon "button" at bounding box center [875, 476] width 16 height 16
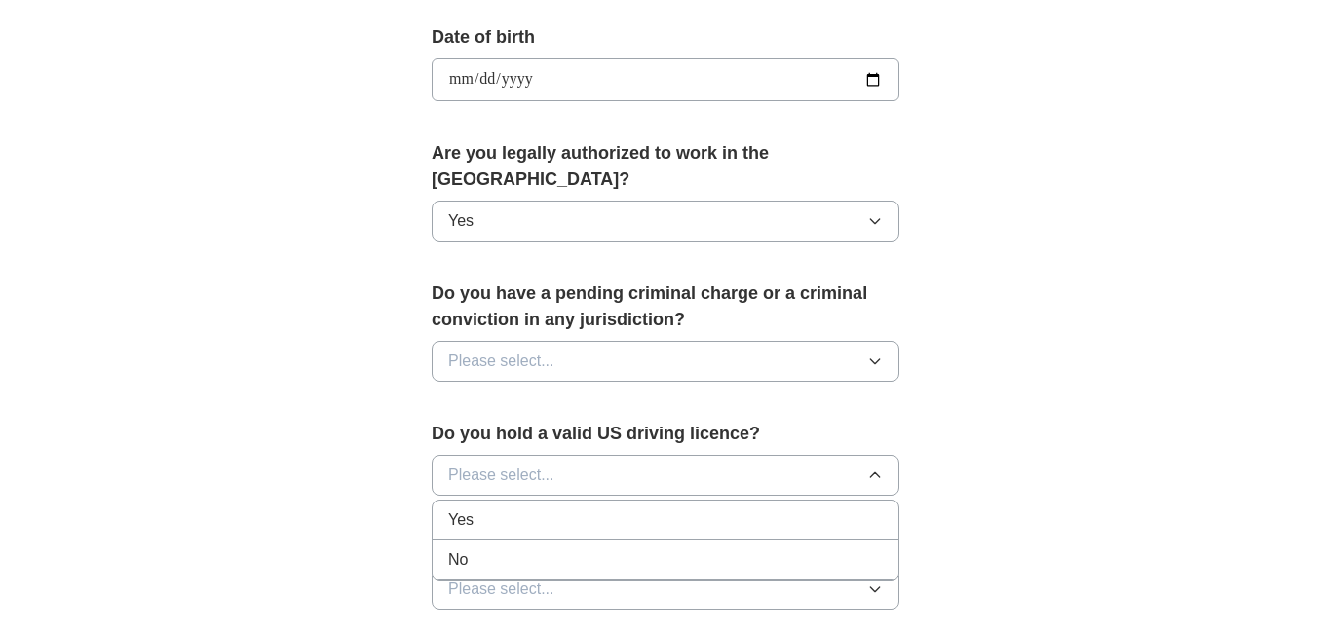
click at [766, 509] on div "Yes" at bounding box center [665, 520] width 435 height 23
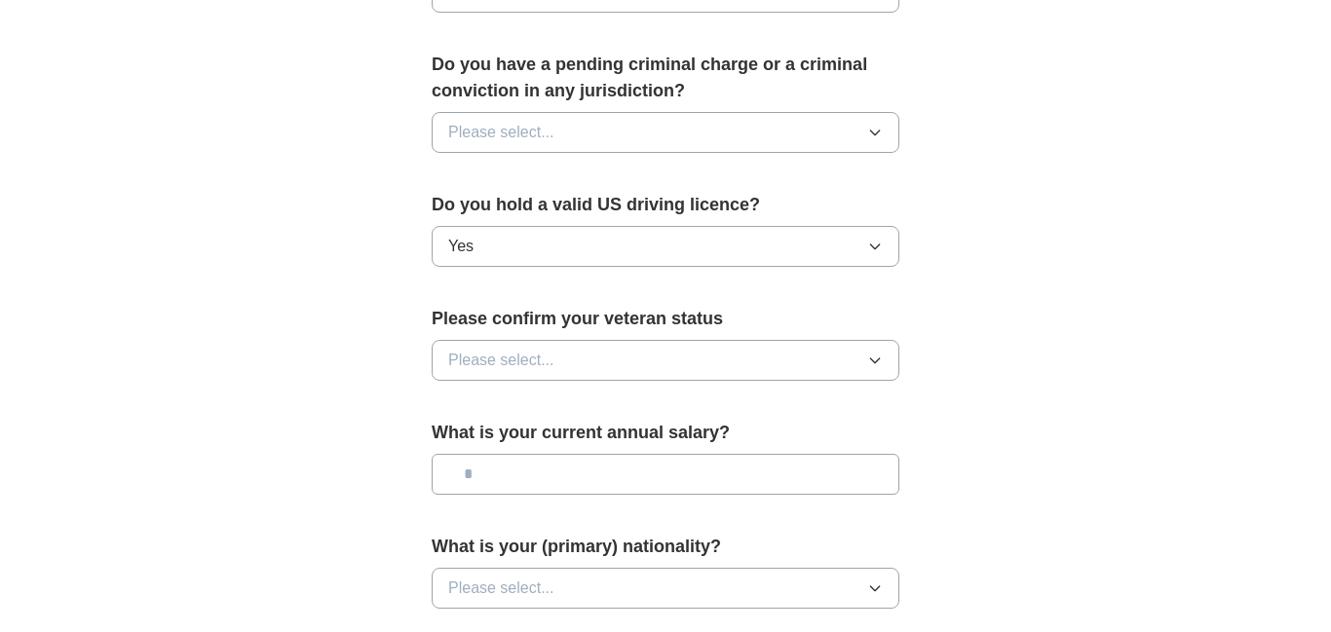
scroll to position [1109, 0]
click at [873, 352] on icon "button" at bounding box center [875, 360] width 16 height 16
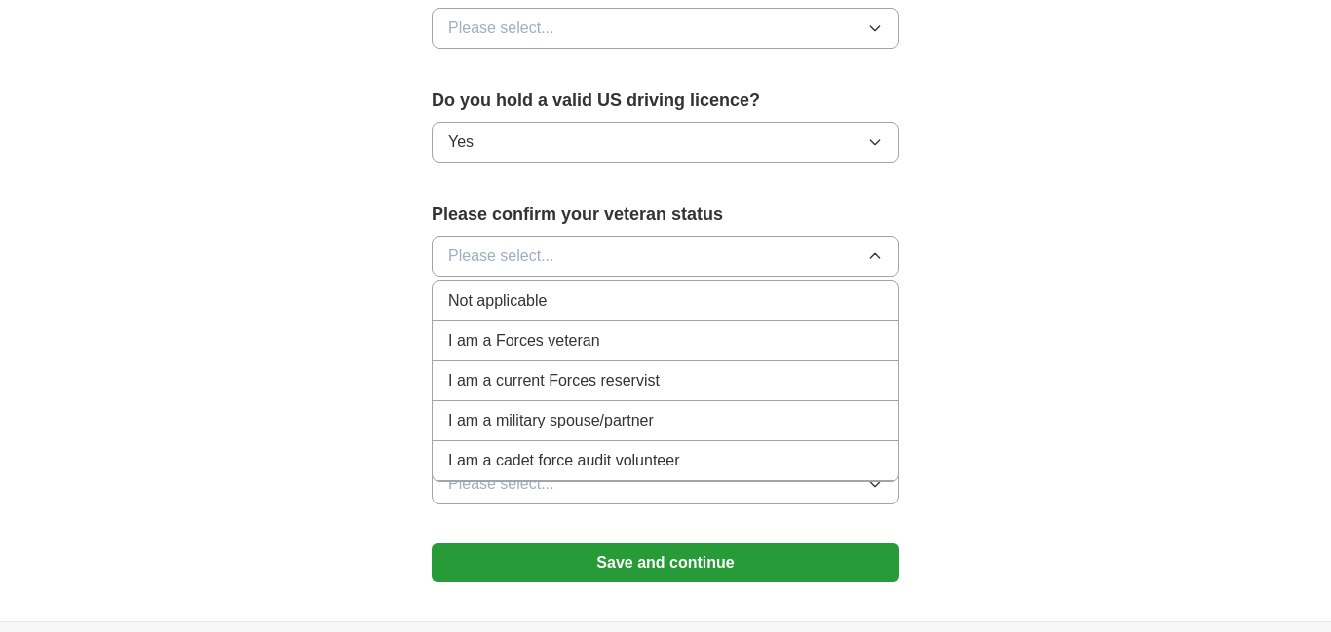
scroll to position [1215, 0]
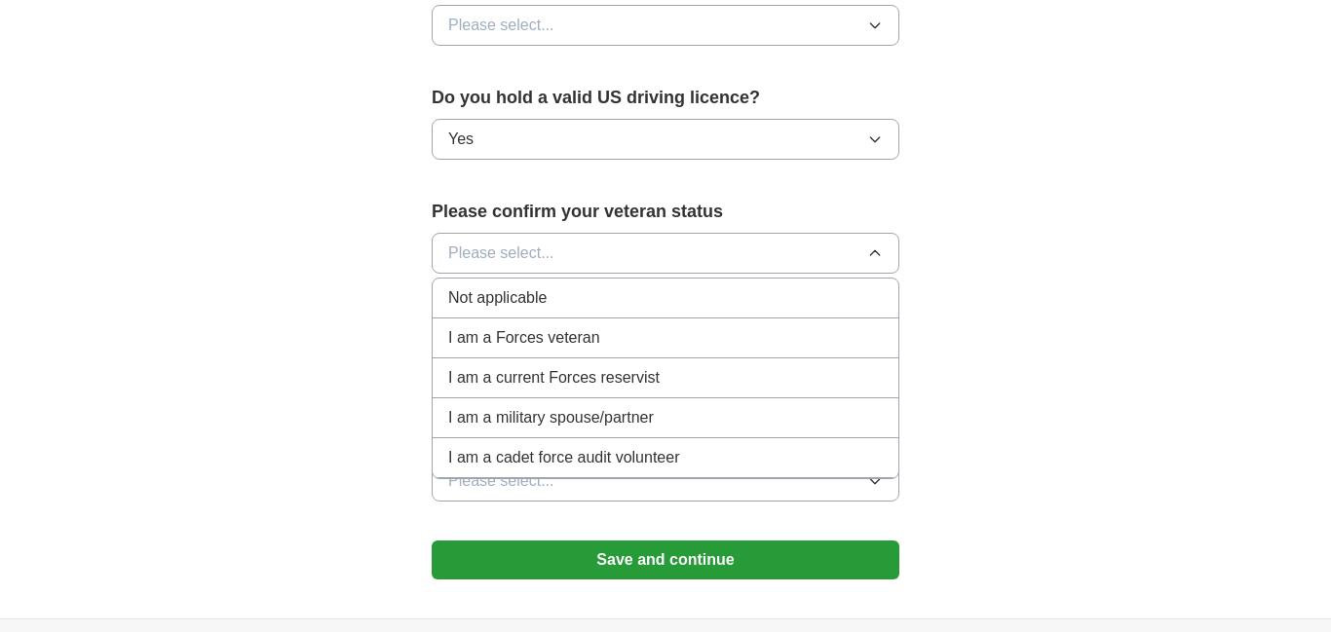
click at [754, 286] on div "Not applicable" at bounding box center [665, 297] width 435 height 23
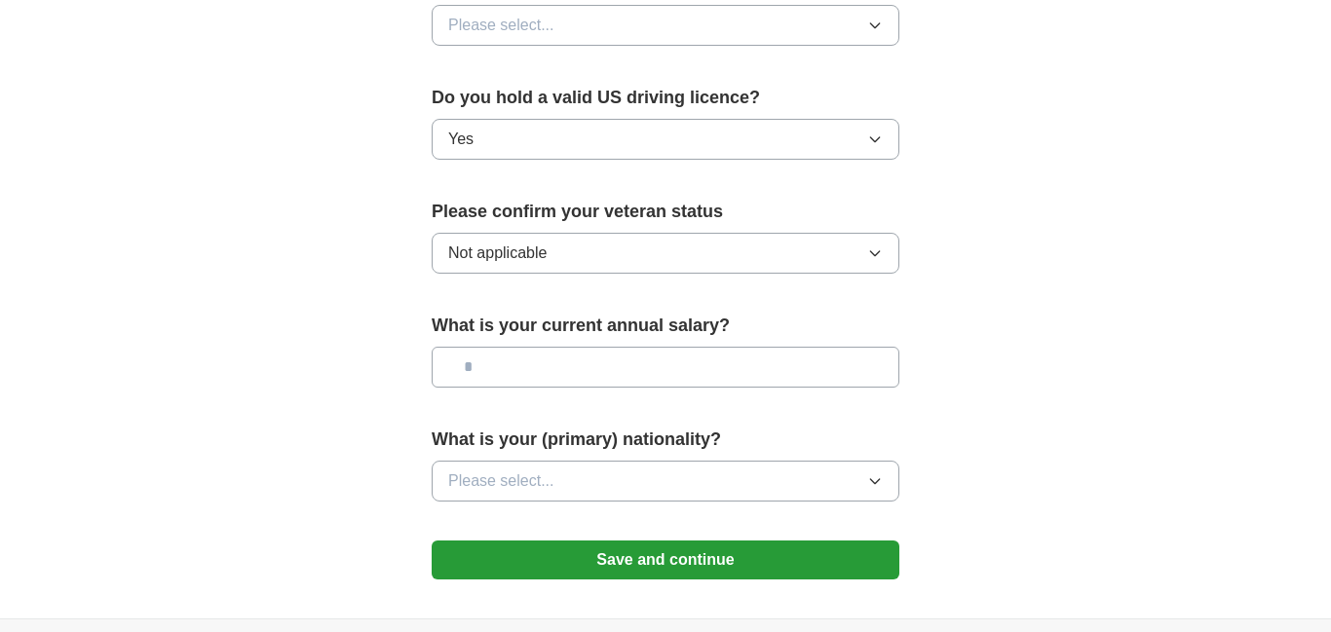
click at [493, 347] on input "text" at bounding box center [666, 367] width 468 height 41
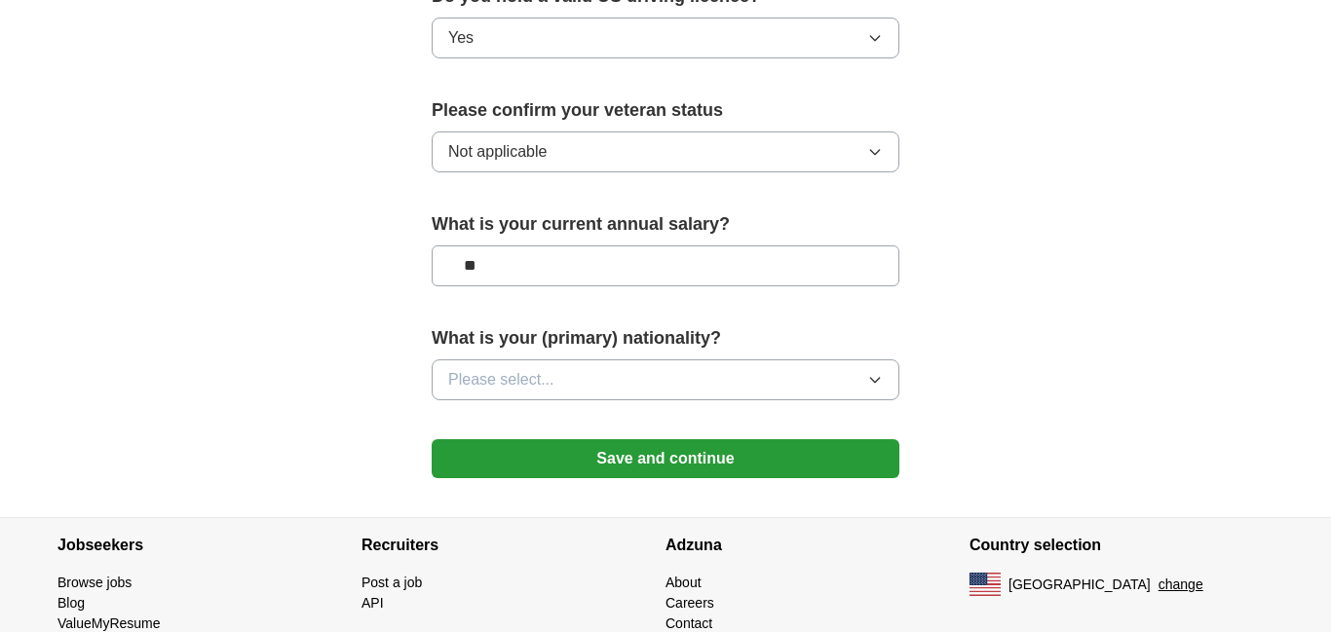
scroll to position [1317, 0]
type input "**"
click at [874, 371] on icon "button" at bounding box center [875, 379] width 16 height 16
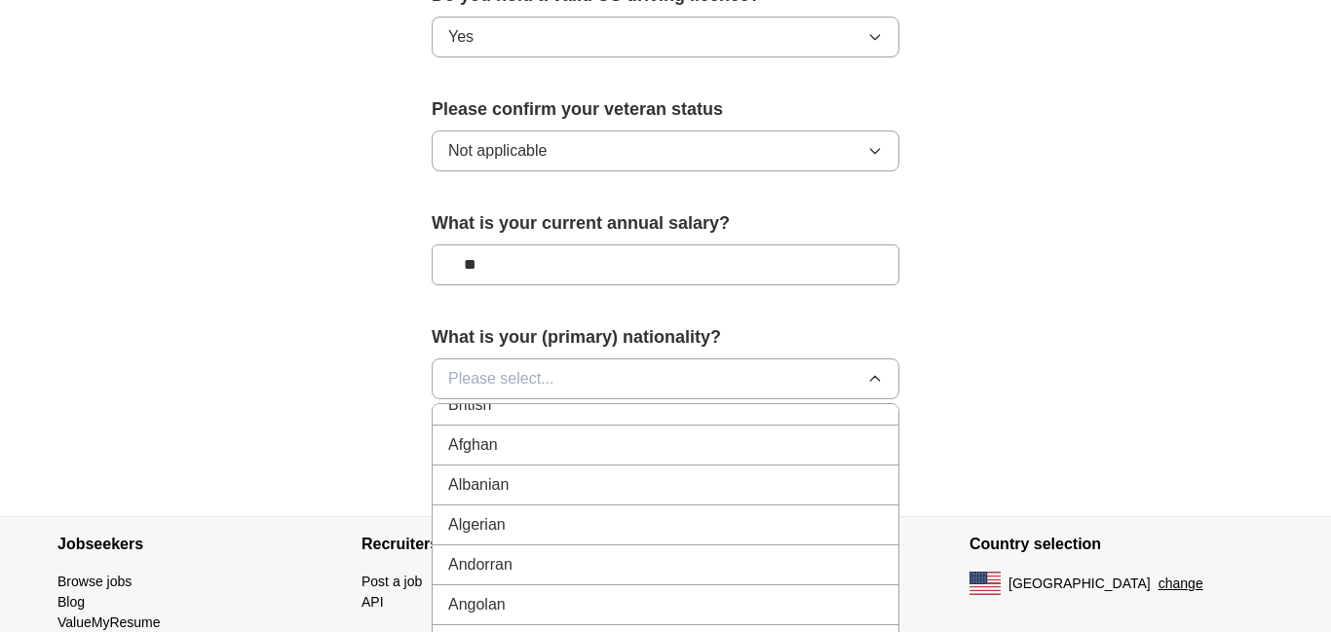
scroll to position [0, 0]
click at [639, 412] on div "American" at bounding box center [665, 423] width 435 height 23
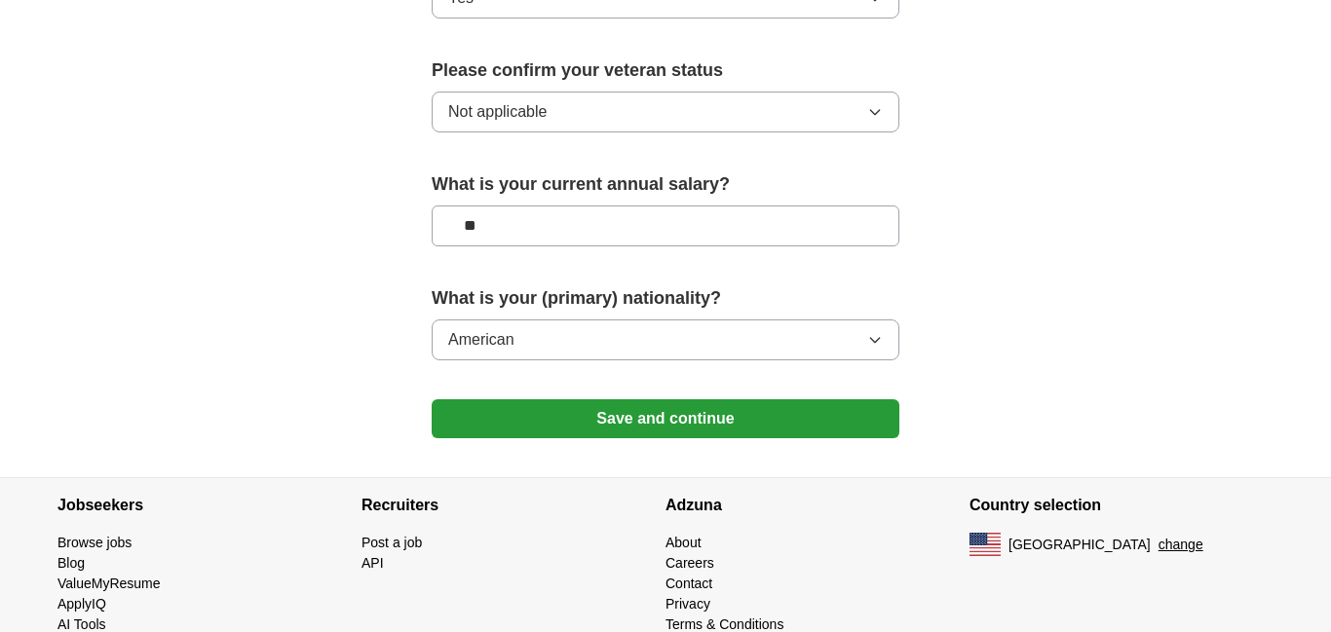
scroll to position [1373, 0]
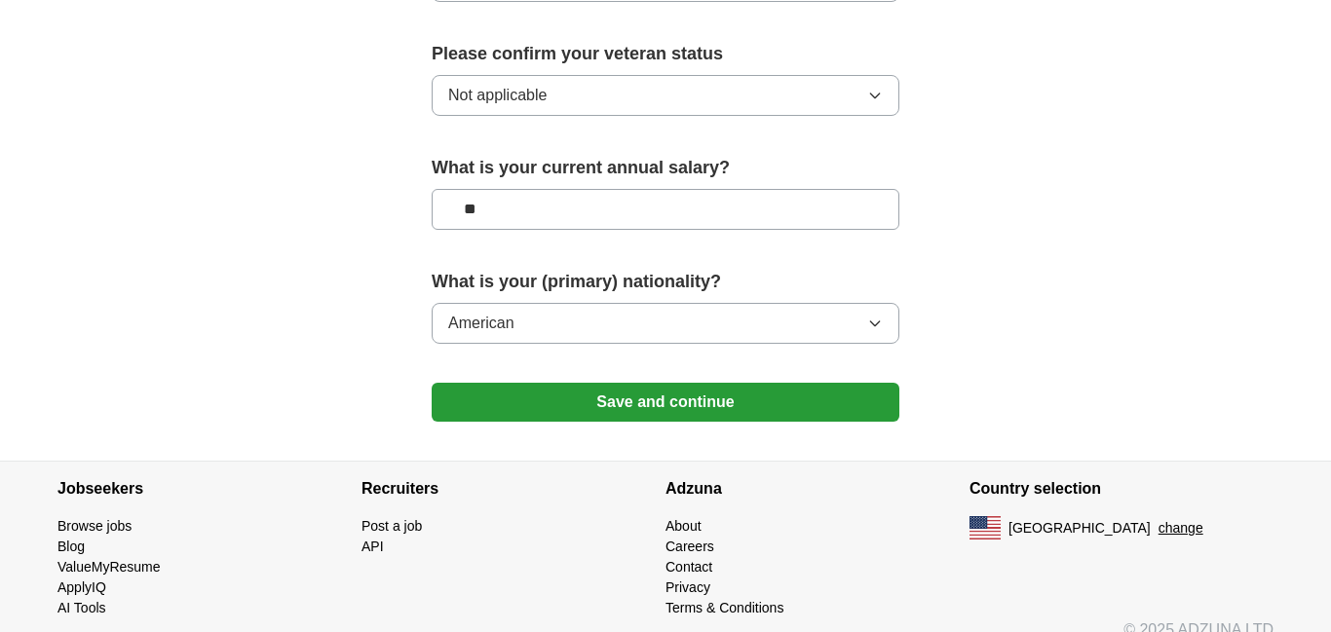
click at [647, 383] on button "Save and continue" at bounding box center [666, 402] width 468 height 39
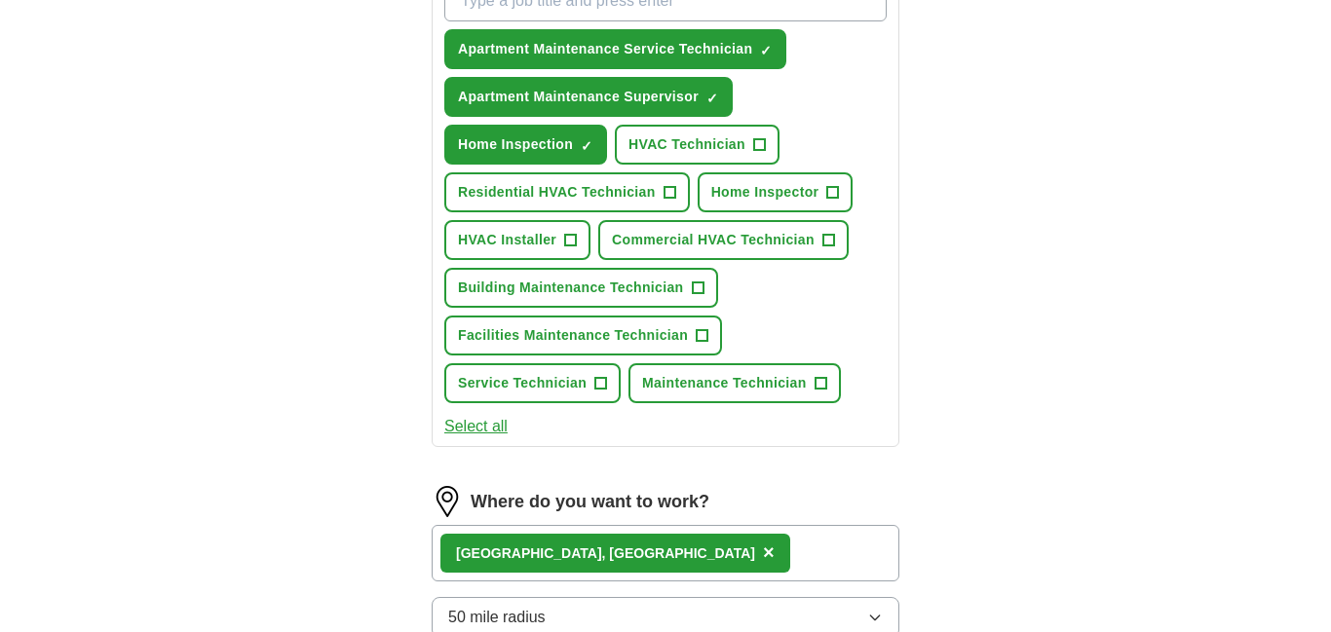
scroll to position [755, 0]
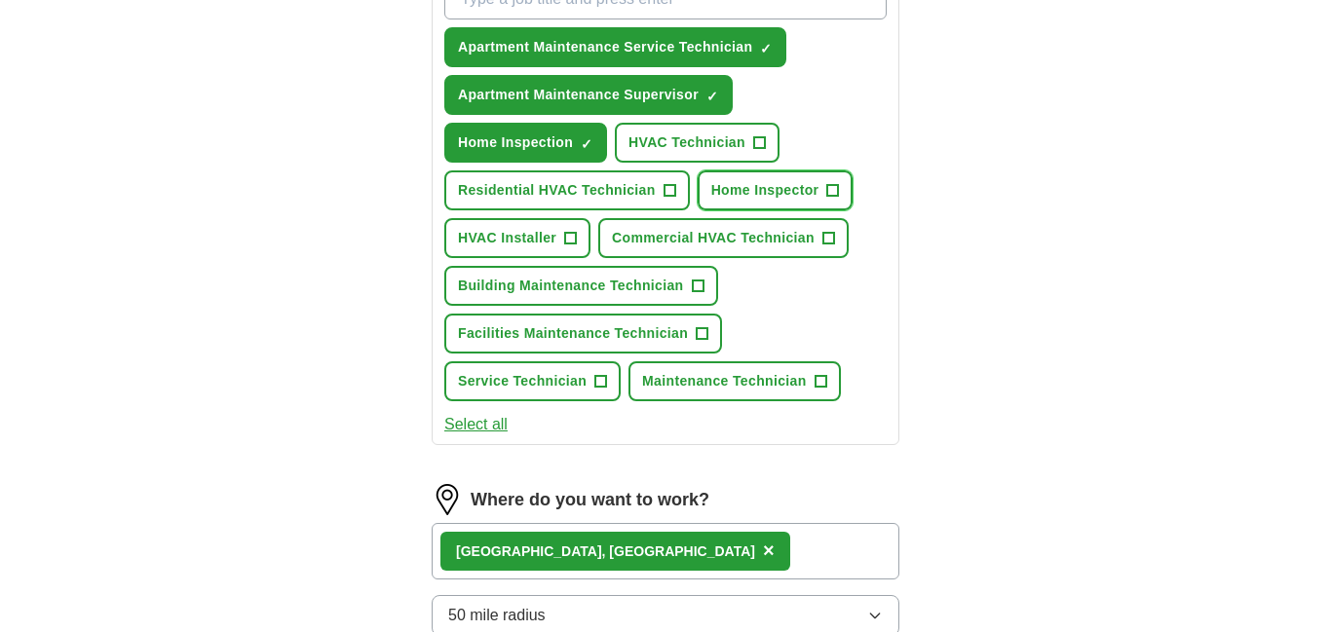
click at [839, 192] on span "+" at bounding box center [833, 191] width 12 height 16
click at [491, 289] on span "Building Maintenance Technician" at bounding box center [571, 286] width 226 height 20
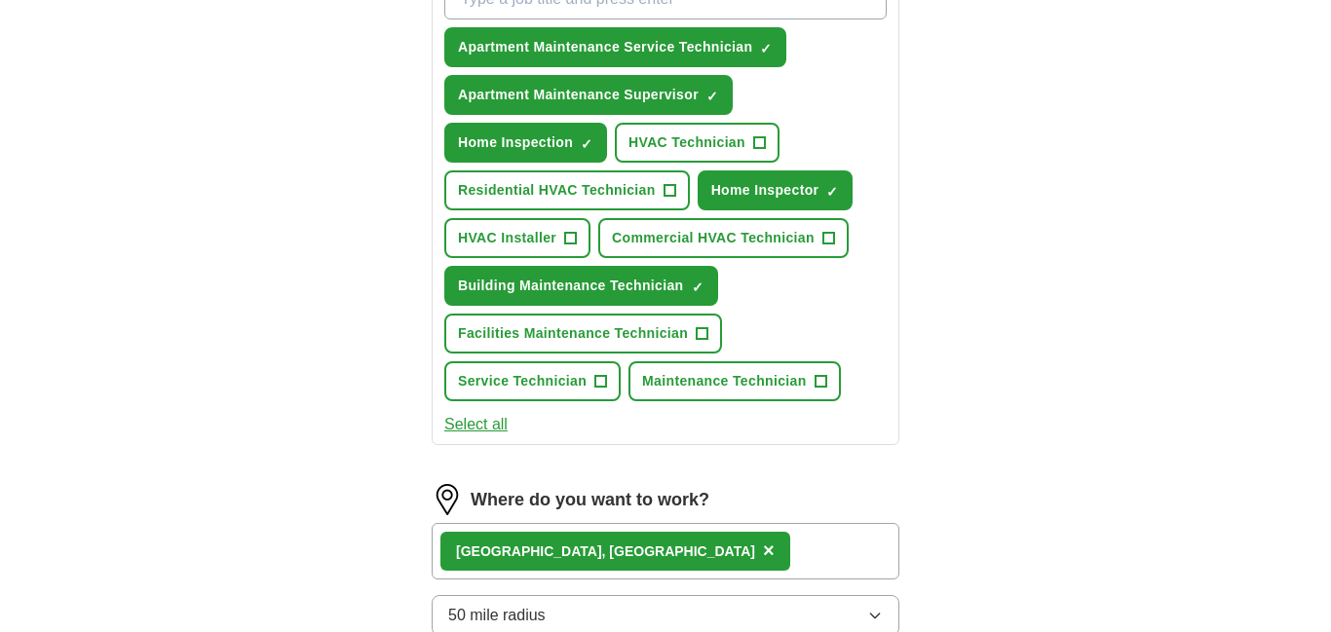
click at [468, 424] on button "Select all" at bounding box center [475, 424] width 63 height 23
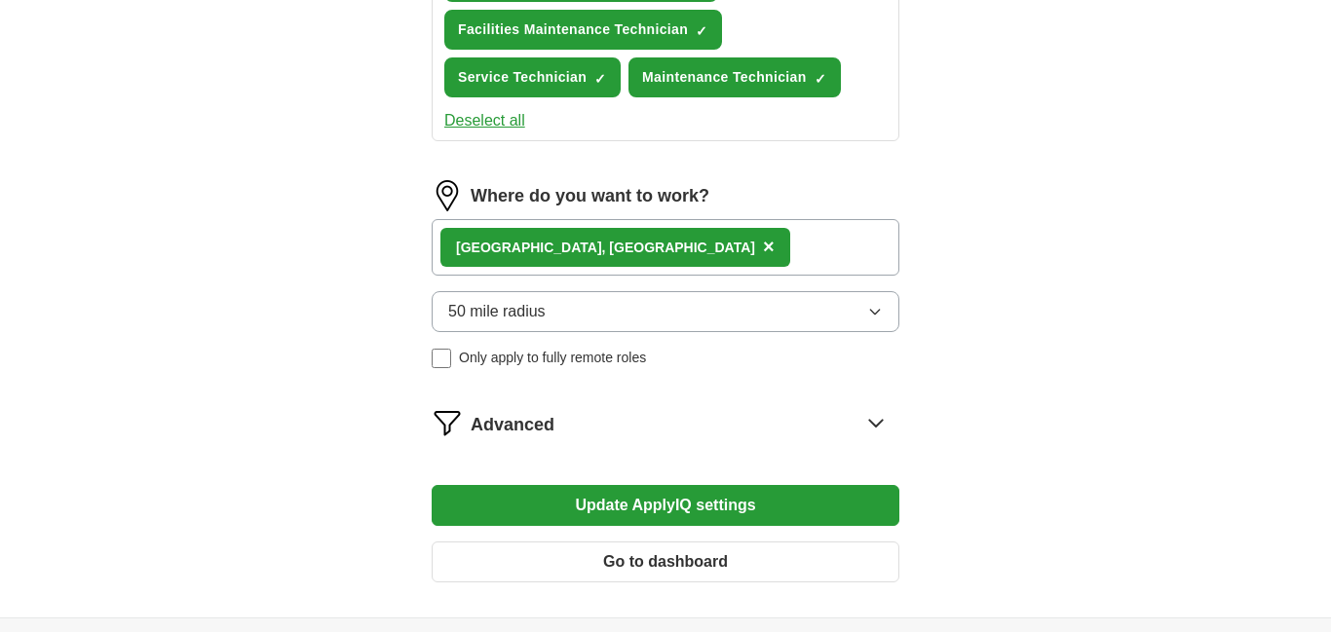
scroll to position [1062, 0]
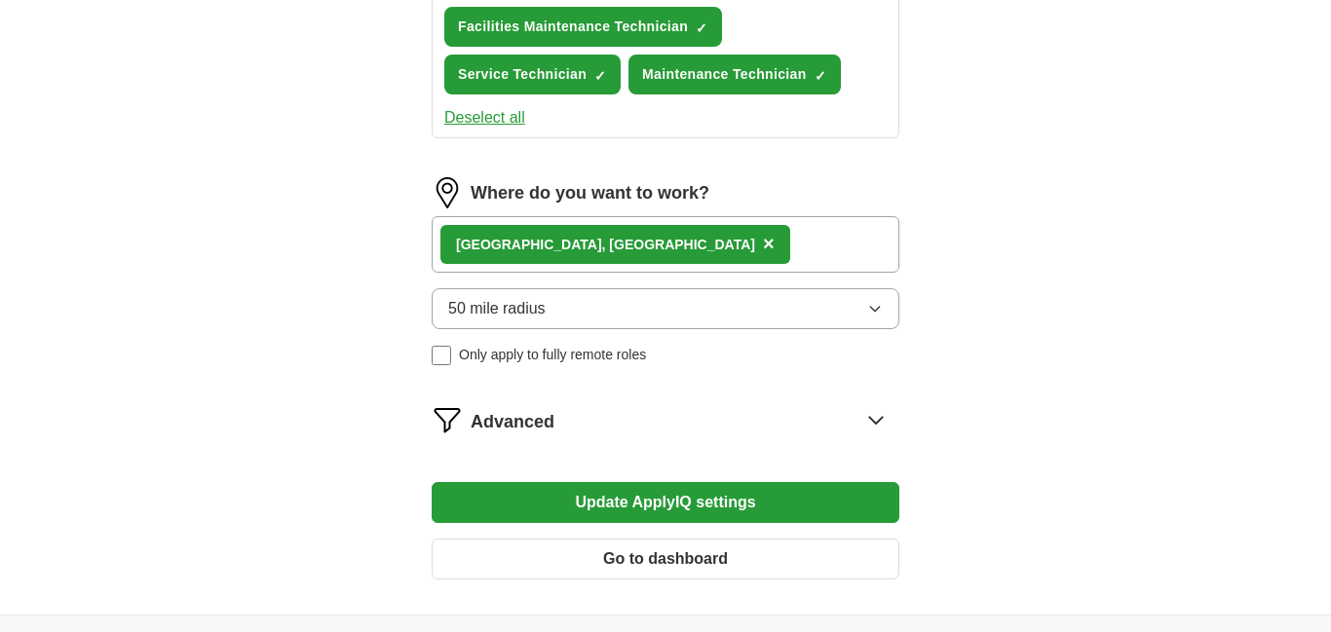
click at [602, 509] on button "Update ApplyIQ settings" at bounding box center [666, 502] width 468 height 41
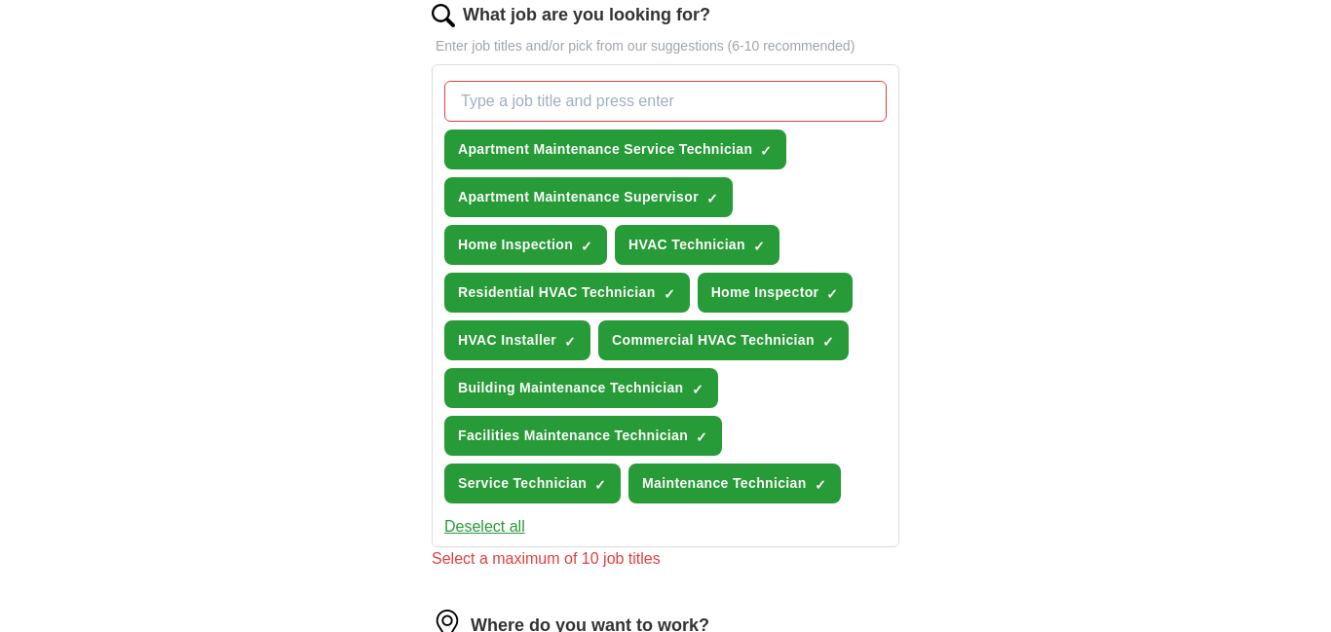
scroll to position [656, 0]
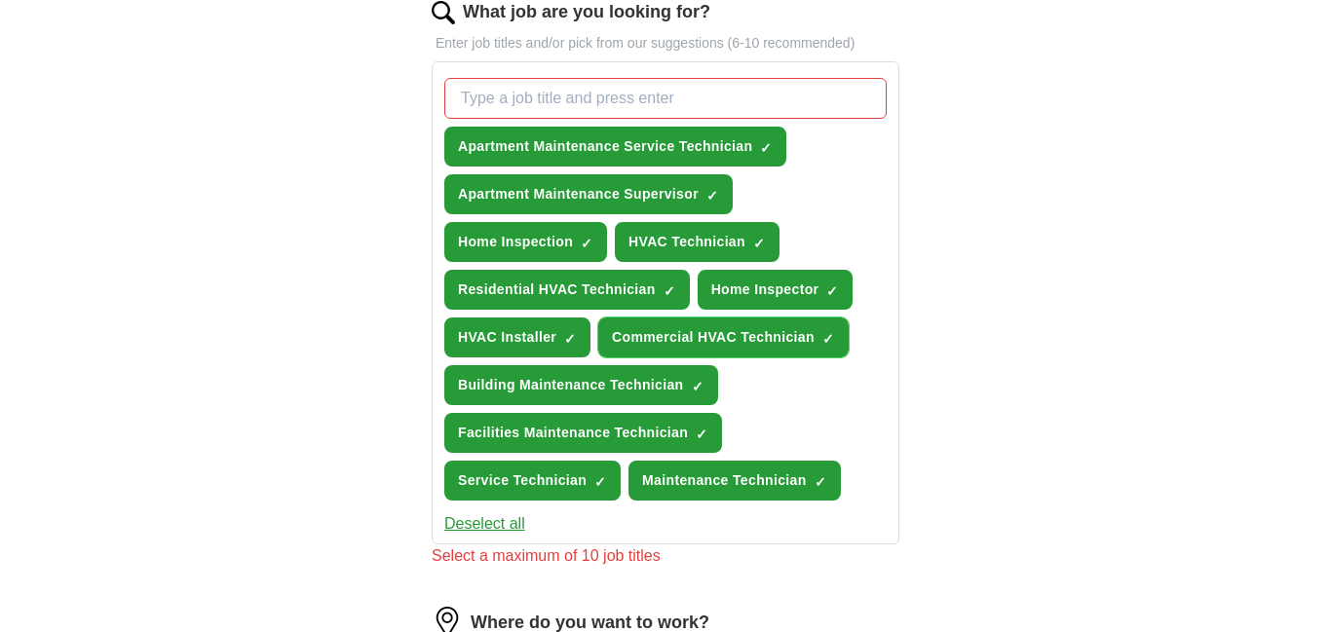
click at [0, 0] on span "×" at bounding box center [0, 0] width 0 height 0
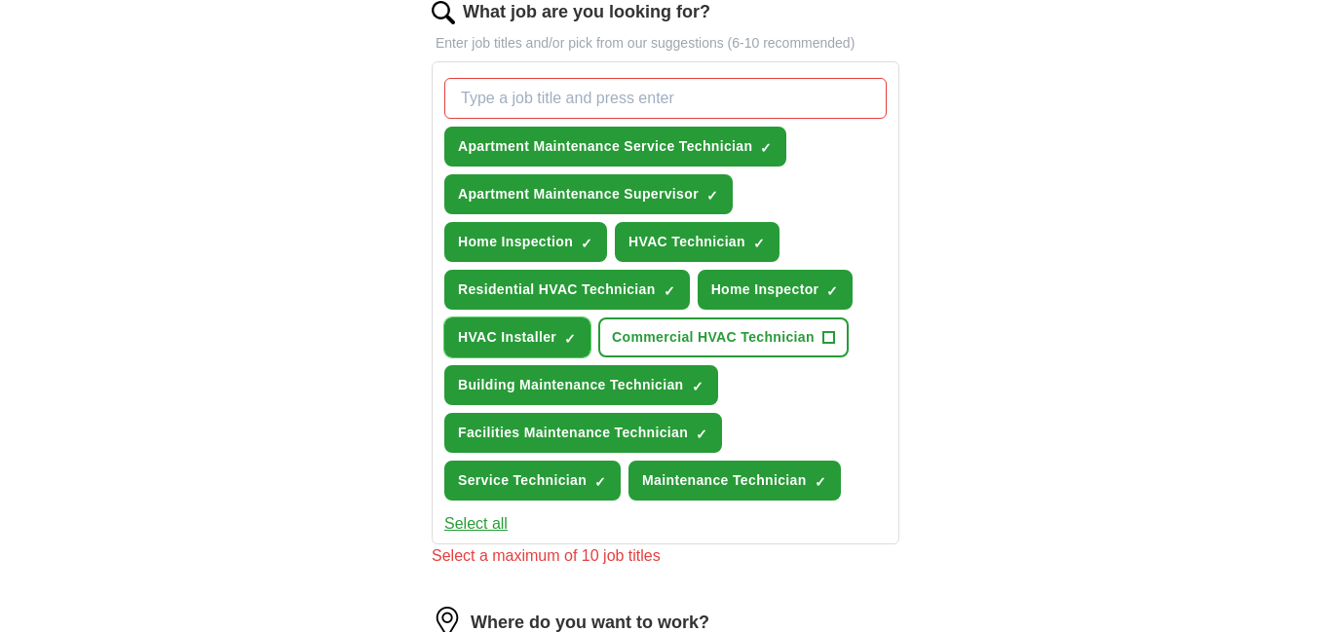
click at [0, 0] on span "×" at bounding box center [0, 0] width 0 height 0
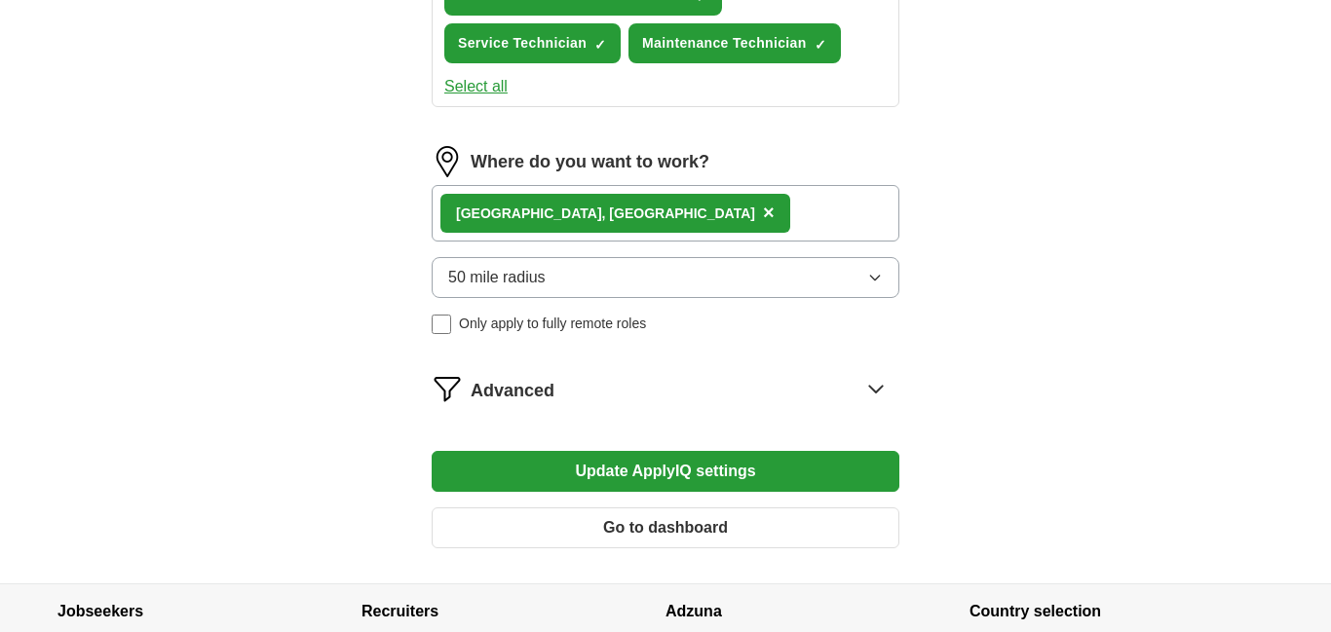
scroll to position [1095, 0]
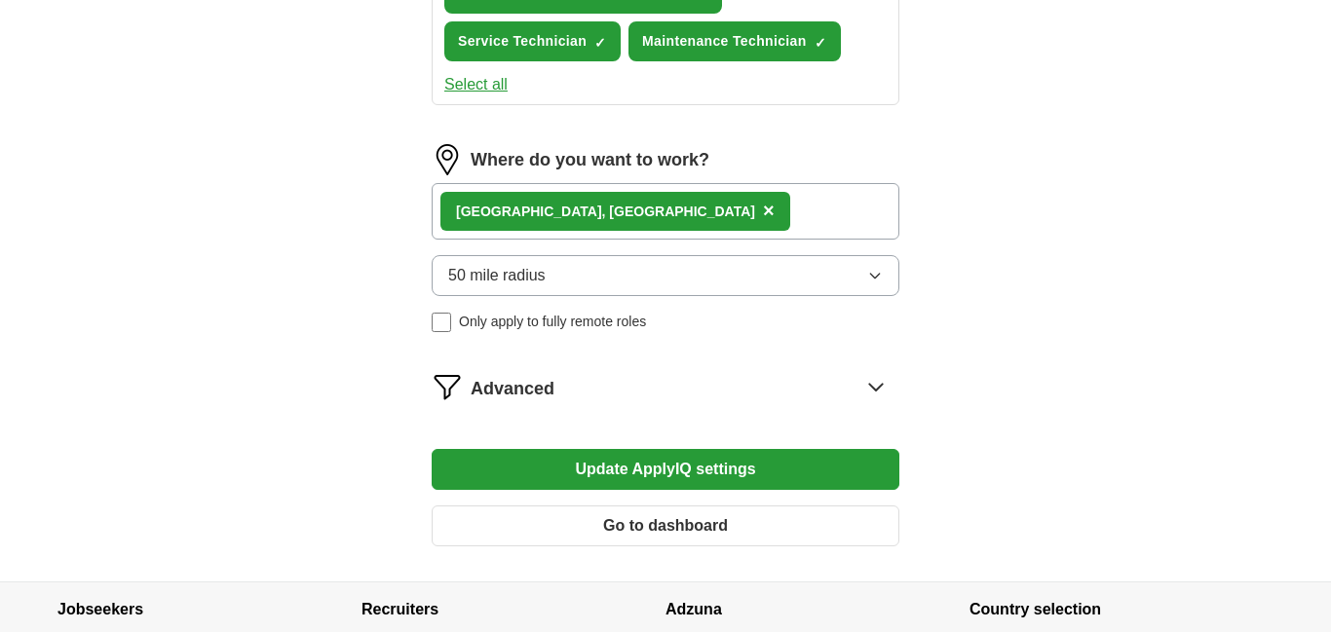
click at [583, 480] on button "Update ApplyIQ settings" at bounding box center [666, 469] width 468 height 41
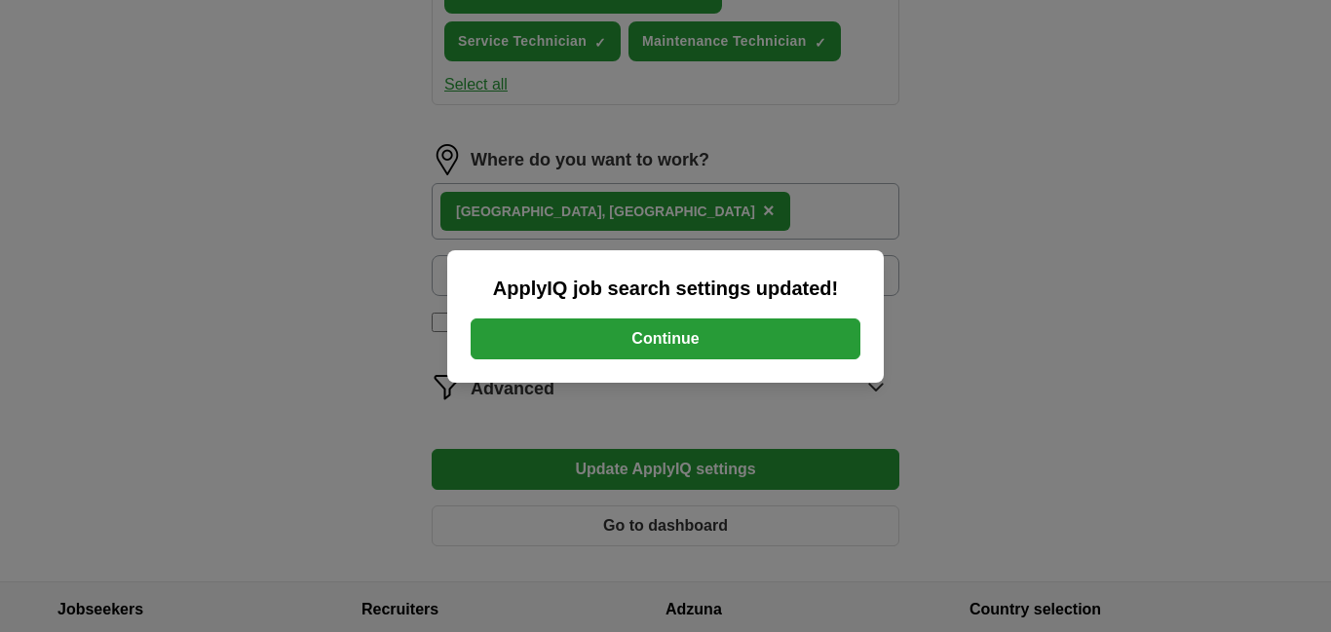
click at [652, 339] on button "Continue" at bounding box center [666, 339] width 390 height 41
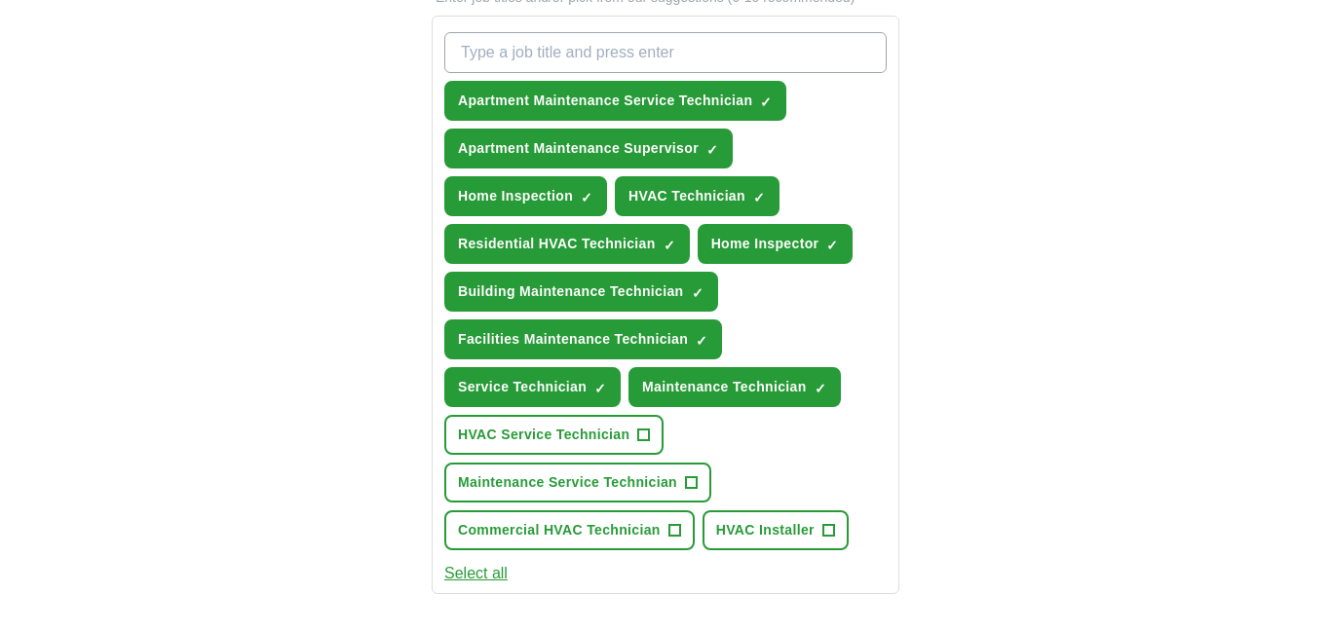
scroll to position [702, 0]
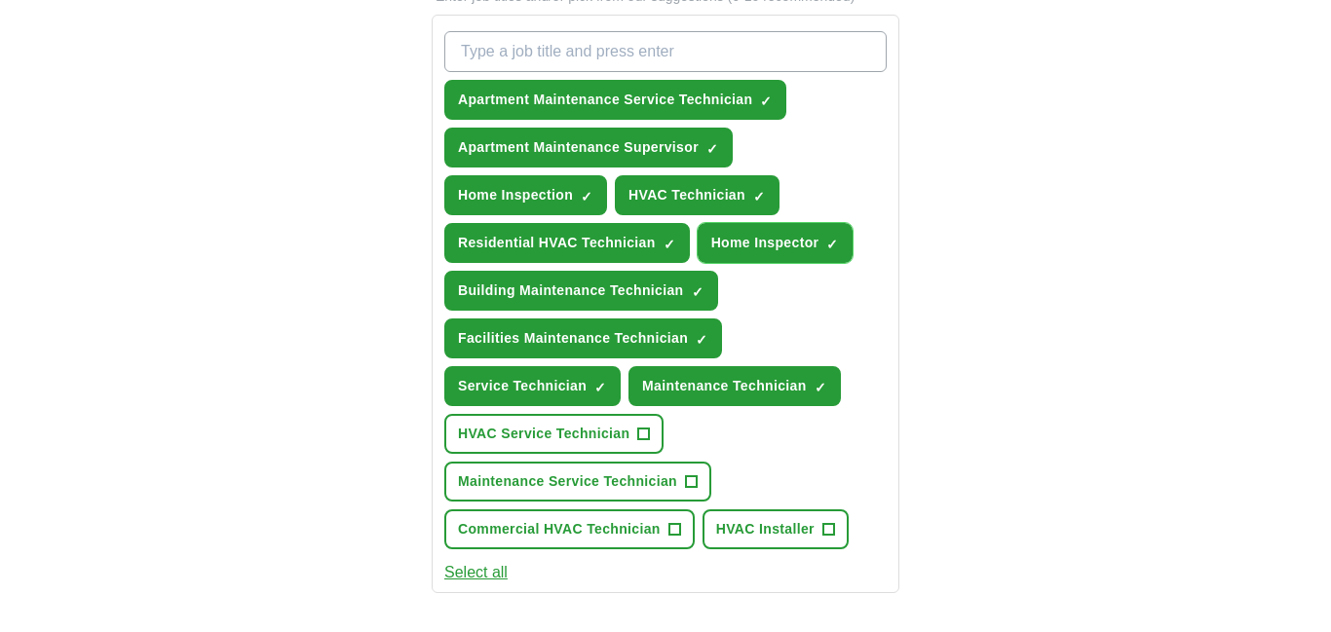
click at [842, 253] on button "Home Inspector ✓ ×" at bounding box center [776, 243] width 156 height 40
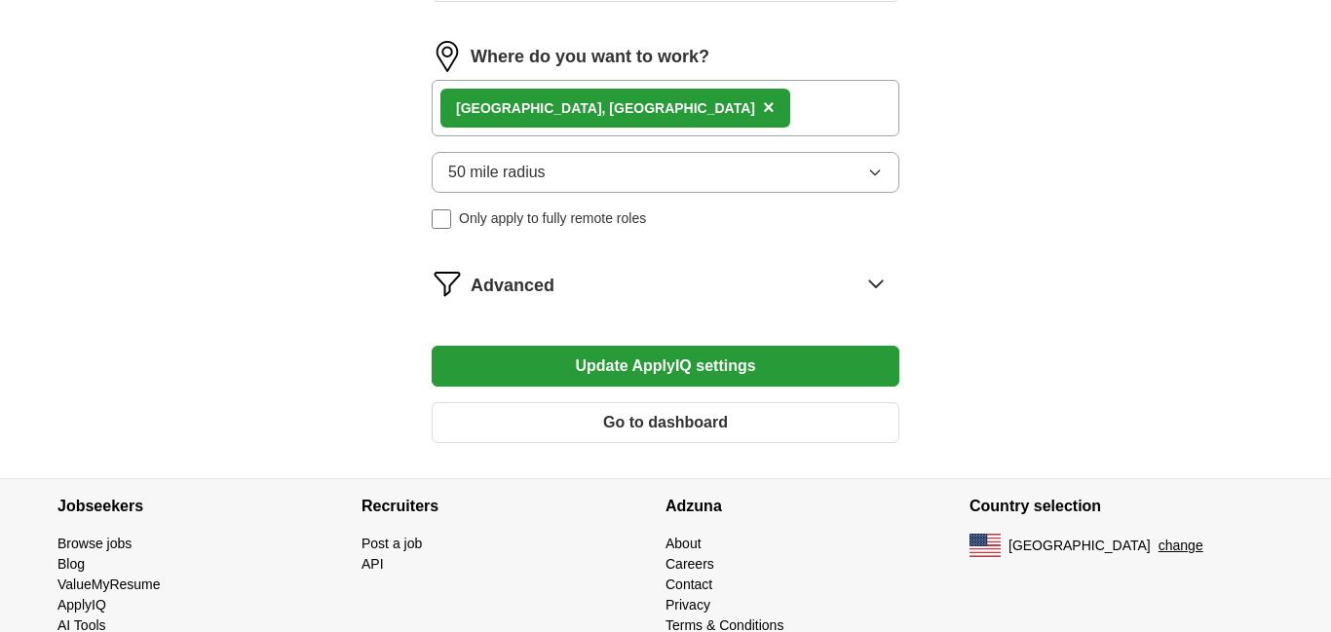
scroll to position [1297, 0]
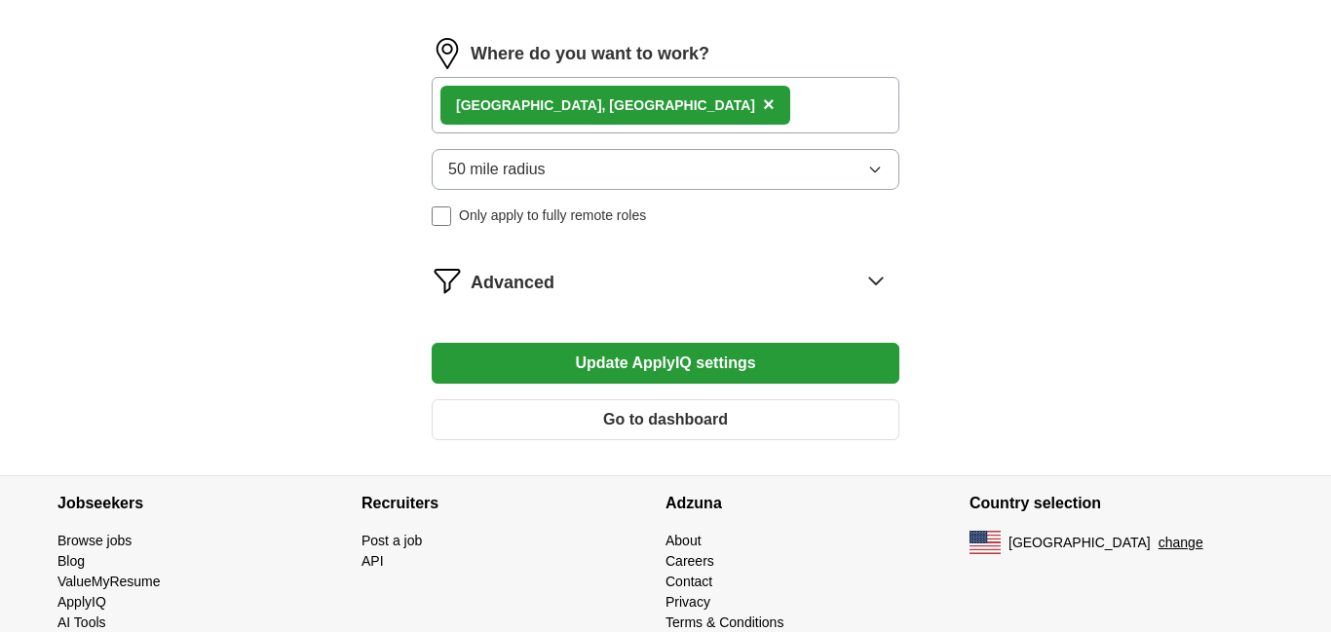
click at [876, 279] on icon at bounding box center [875, 280] width 31 height 31
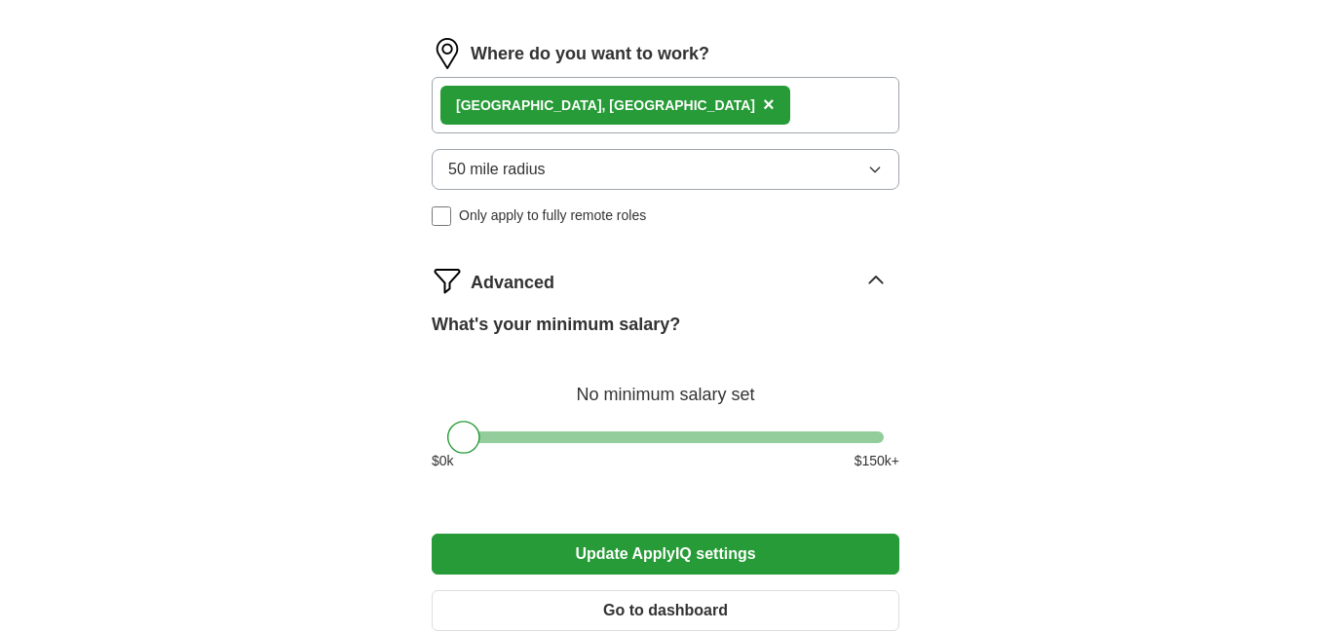
click at [649, 437] on div at bounding box center [665, 438] width 436 height 12
drag, startPoint x: 649, startPoint y: 437, endPoint x: 554, endPoint y: 445, distance: 94.8
click at [554, 445] on div at bounding box center [557, 437] width 33 height 33
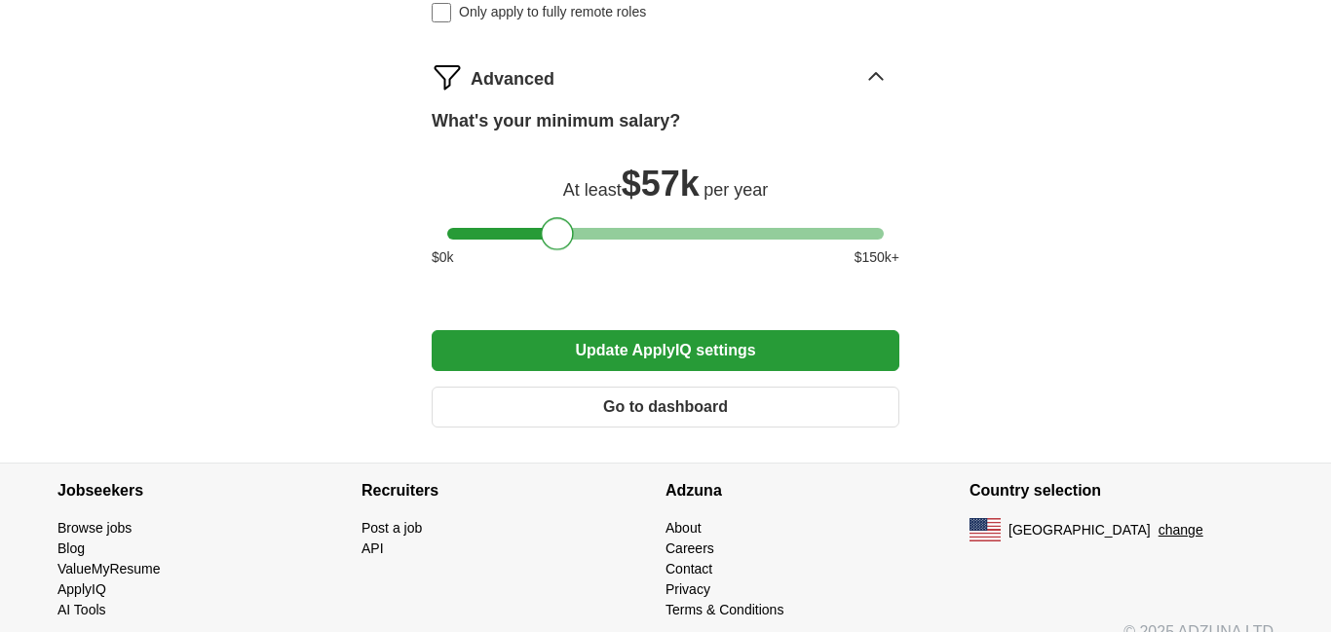
scroll to position [1501, 0]
click at [615, 234] on div at bounding box center [665, 233] width 436 height 12
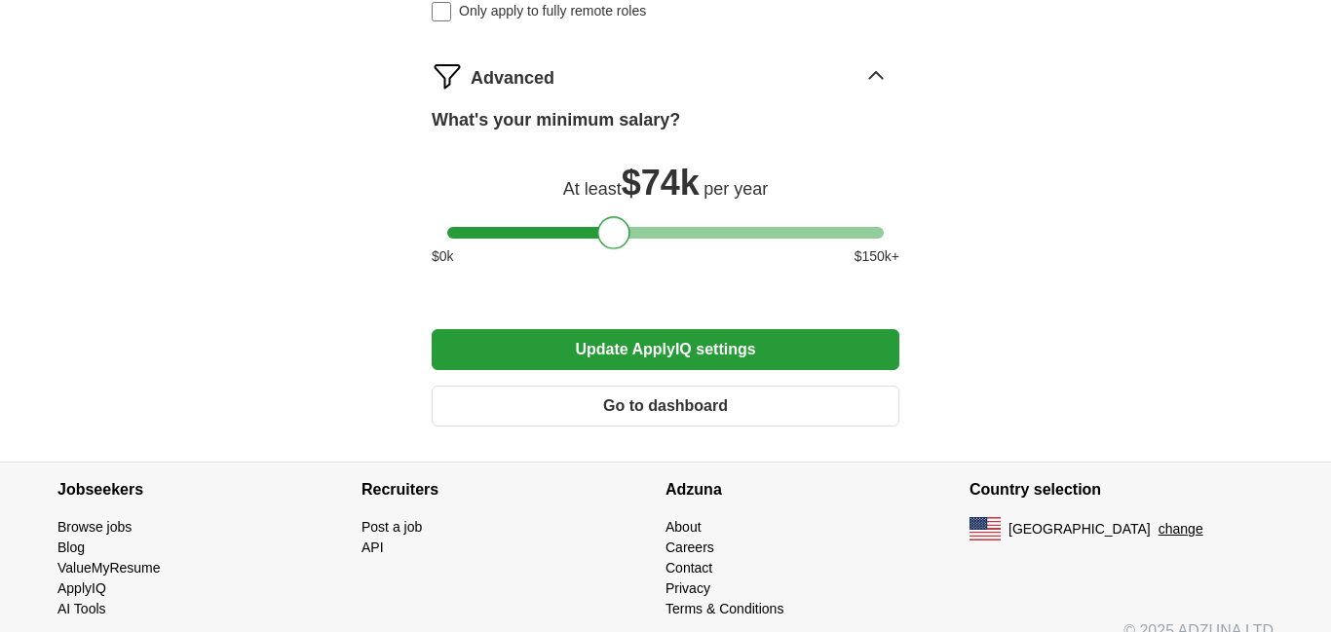
click at [585, 231] on div at bounding box center [665, 233] width 436 height 12
drag, startPoint x: 585, startPoint y: 231, endPoint x: 584, endPoint y: 282, distance: 50.7
click at [584, 282] on div "What's your minimum salary? At least $ 65k per year $ 0 k $ 150 k+" at bounding box center [666, 194] width 468 height 175
click at [638, 347] on button "Update ApplyIQ settings" at bounding box center [666, 349] width 468 height 41
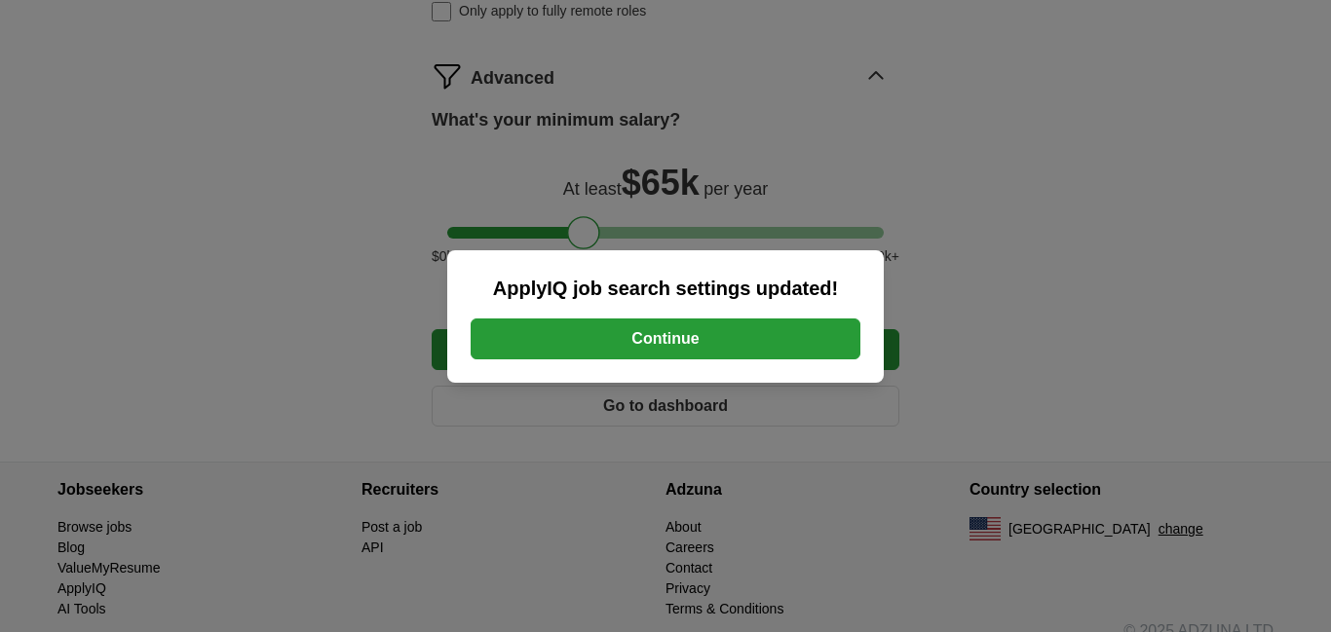
click at [638, 347] on button "Continue" at bounding box center [666, 339] width 390 height 41
